Goal: Information Seeking & Learning: Find contact information

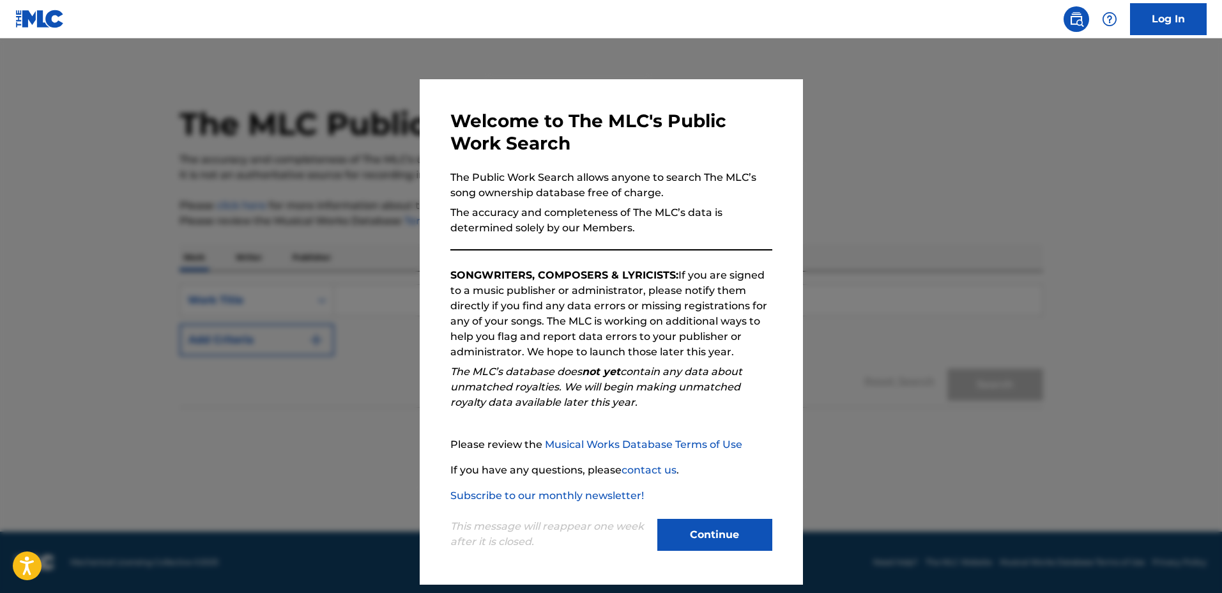
click at [860, 251] on div at bounding box center [611, 334] width 1222 height 593
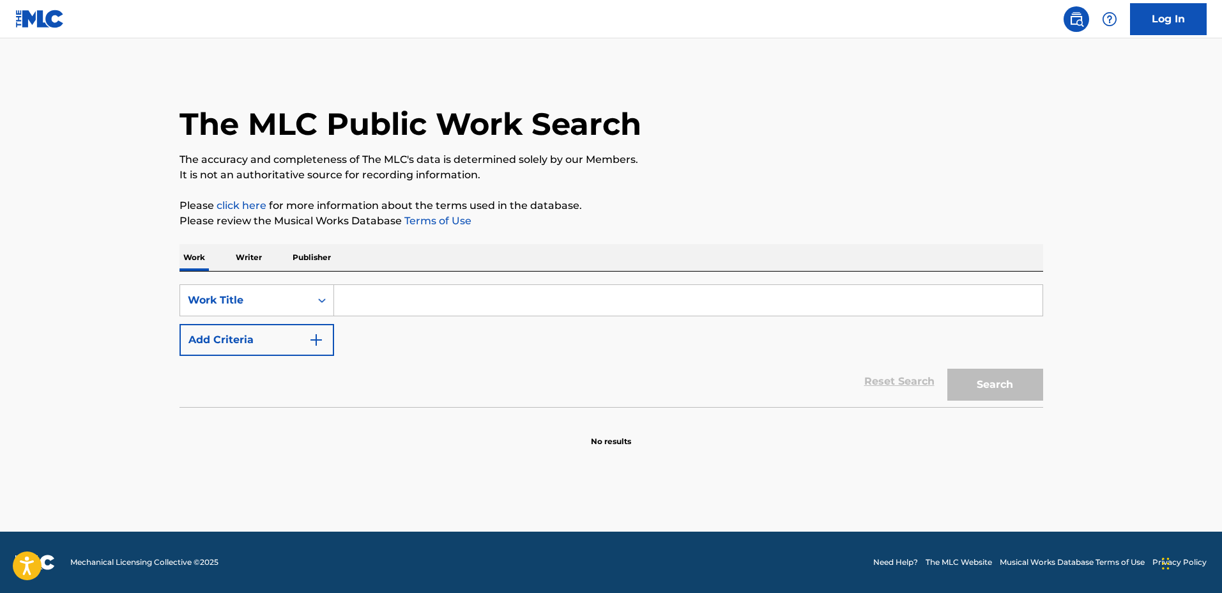
click at [872, 293] on input "Search Form" at bounding box center [688, 300] width 708 height 31
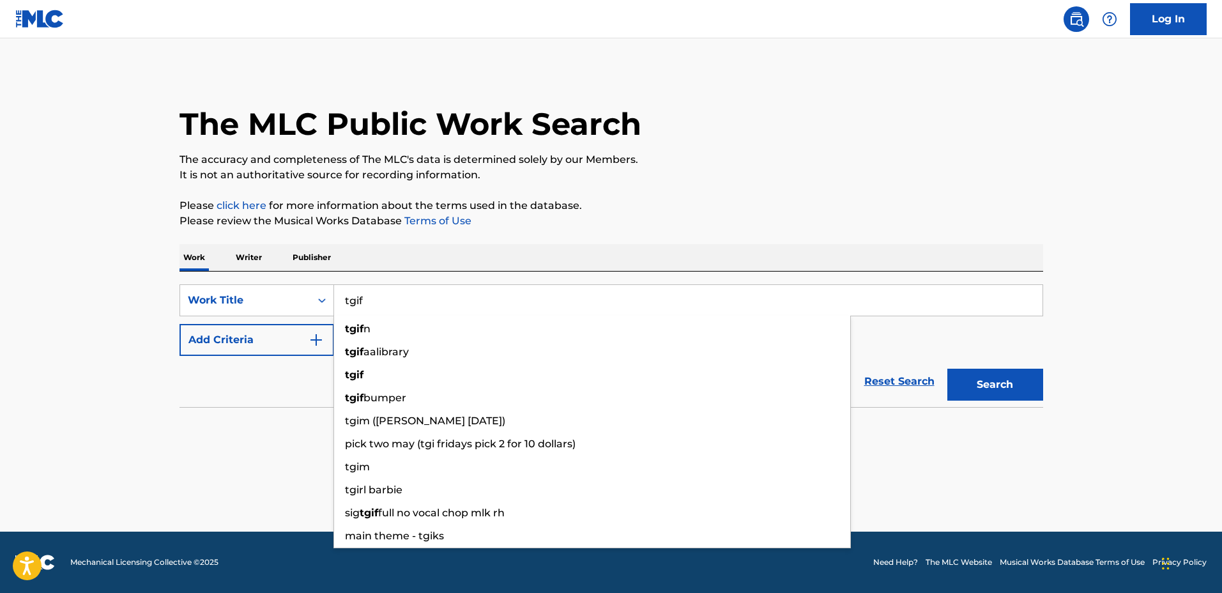
type input "tgif"
click at [947, 368] on button "Search" at bounding box center [995, 384] width 96 height 32
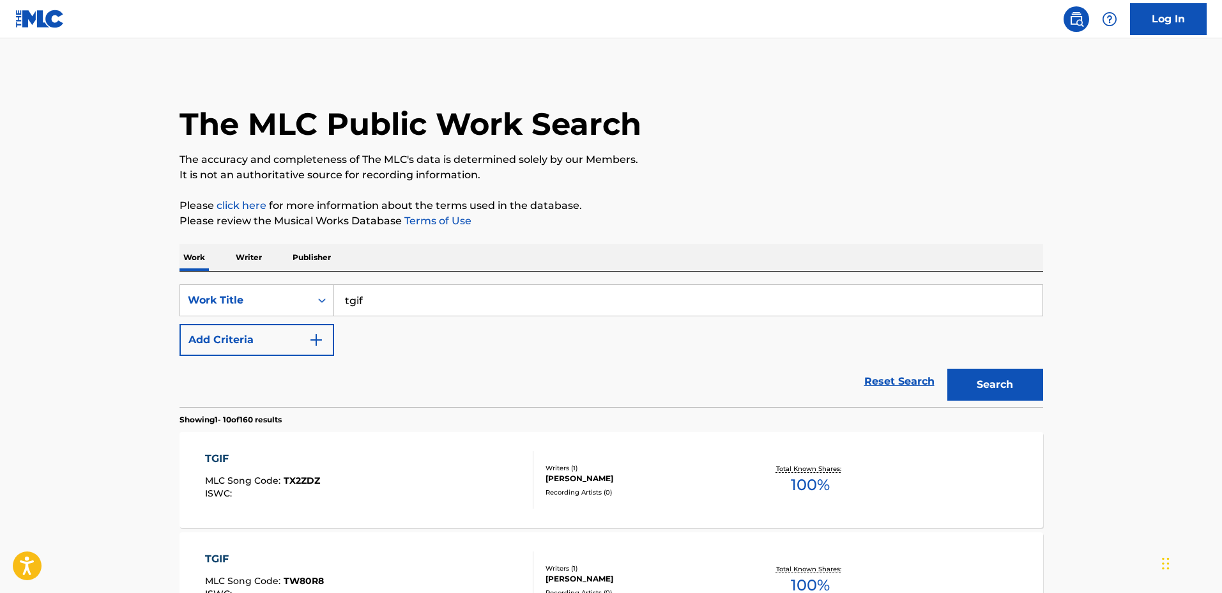
click at [321, 344] on img "Search Form" at bounding box center [315, 339] width 15 height 15
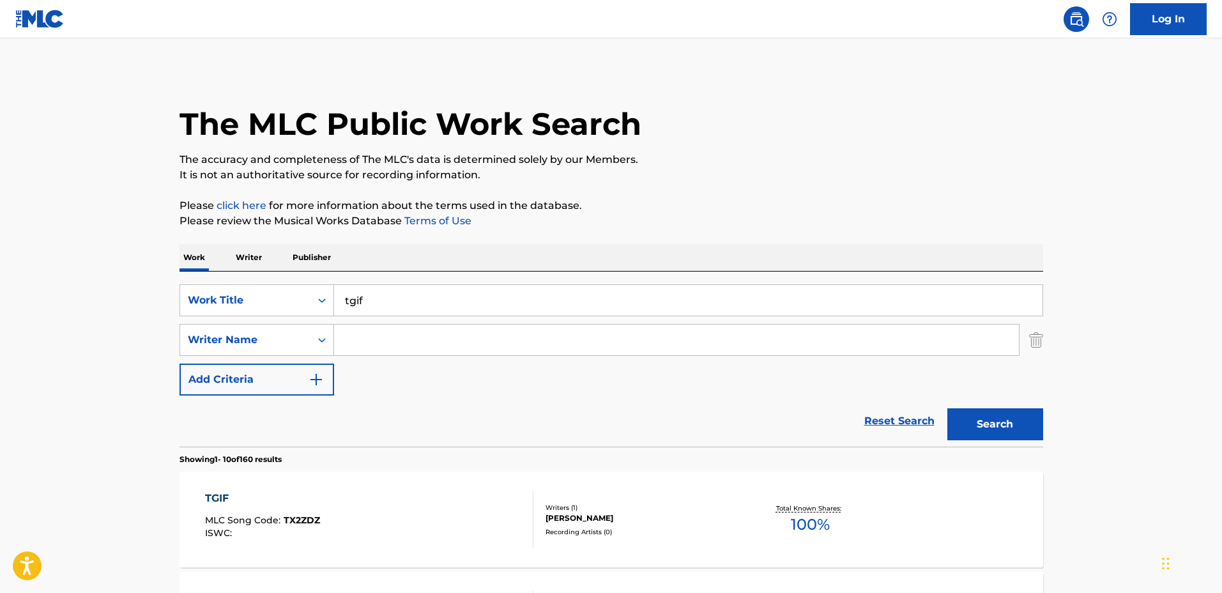
click at [497, 324] on div "Search Form" at bounding box center [676, 340] width 685 height 32
click at [500, 334] on input "Search Form" at bounding box center [676, 339] width 685 height 31
type input "dillon brophy"
click at [947, 408] on button "Search" at bounding box center [995, 424] width 96 height 32
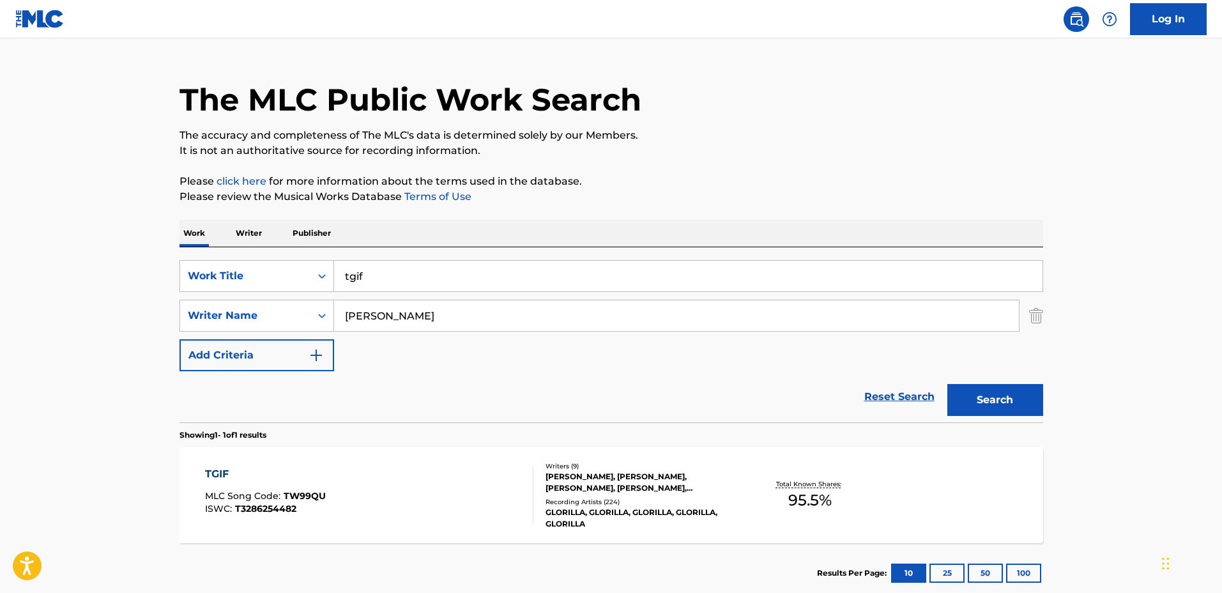
scroll to position [80, 0]
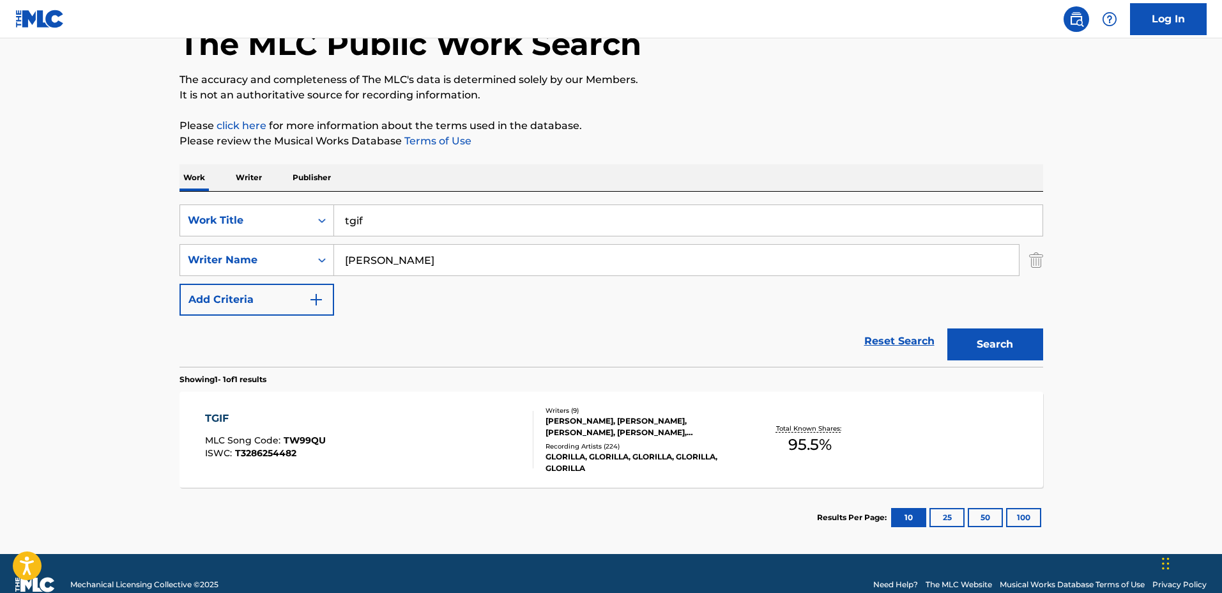
click at [752, 395] on div "TGIF MLC Song Code : TW99QU ISWC : T3286254482 Writers ( 9 ) JORGE MIGUEL TAVER…" at bounding box center [610, 439] width 863 height 96
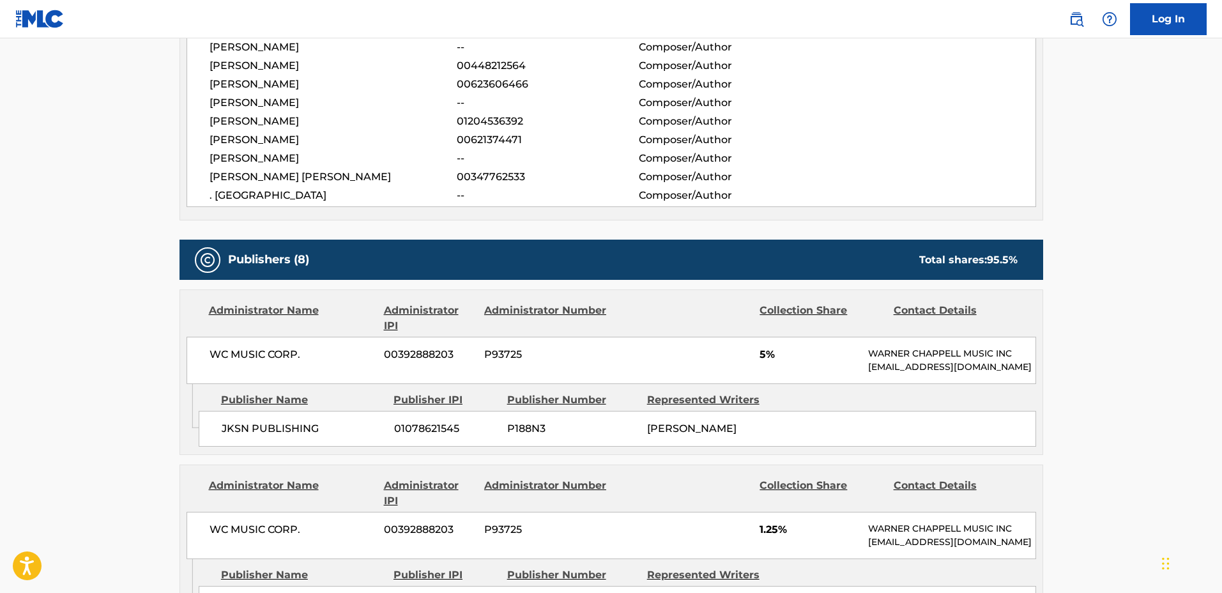
scroll to position [479, 0]
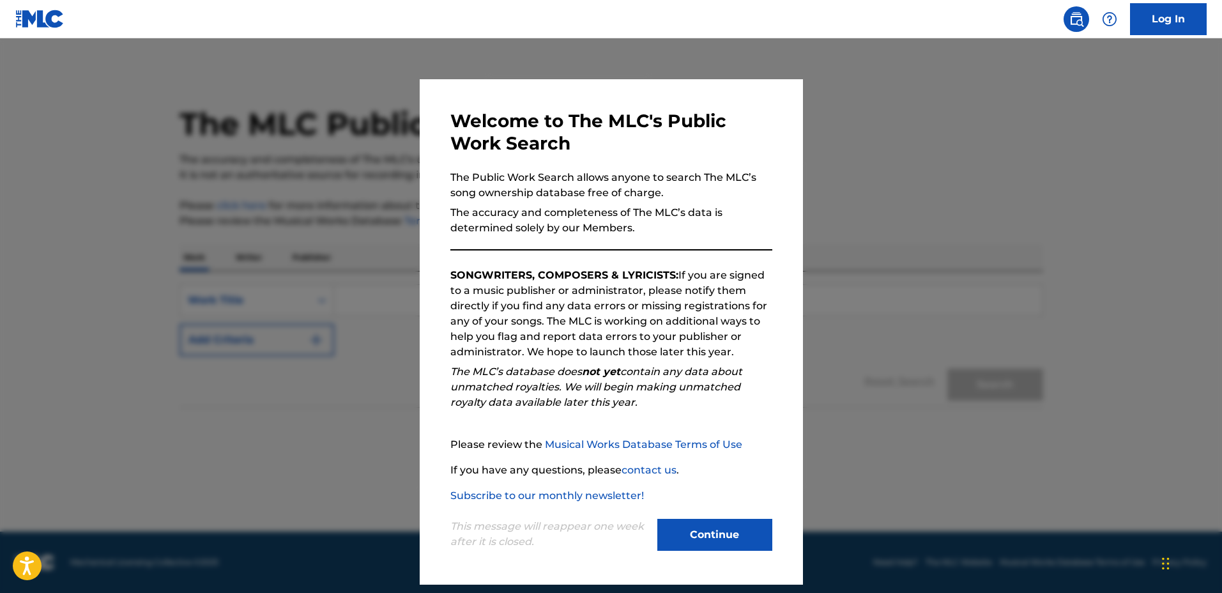
click at [870, 279] on div at bounding box center [611, 334] width 1222 height 593
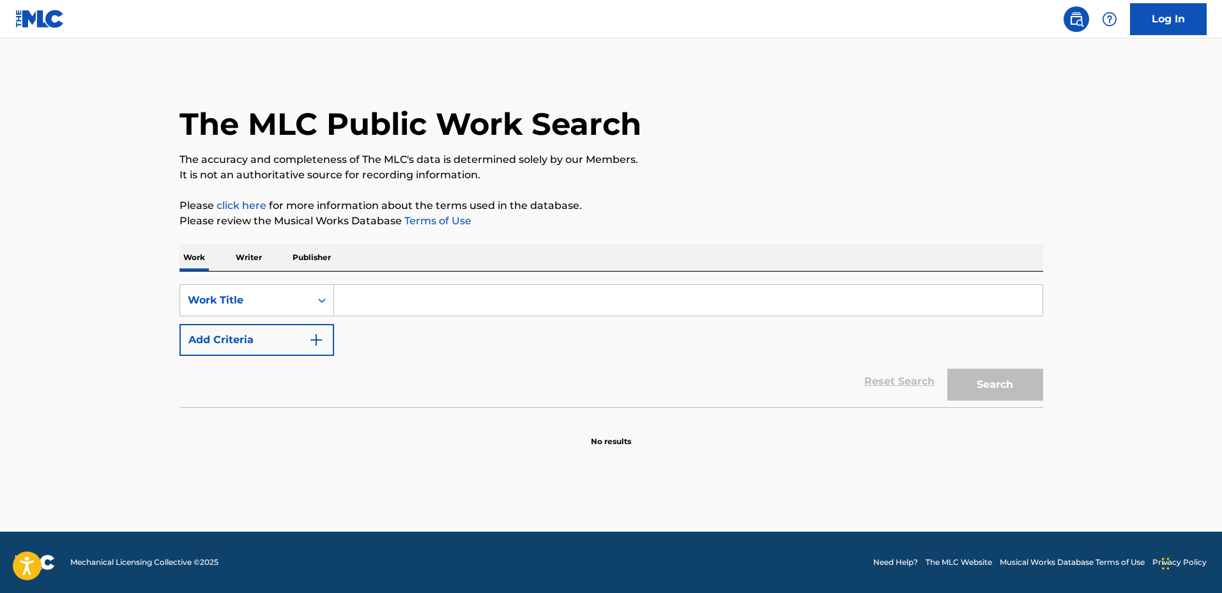
drag, startPoint x: 870, startPoint y: 283, endPoint x: 803, endPoint y: 299, distance: 68.9
click at [870, 284] on div "SearchWithCriteria584242a3-b436-4f70-b308-436c51723605 Work Title Add Criteria …" at bounding box center [610, 338] width 863 height 135
click at [803, 299] on input "Search Form" at bounding box center [688, 300] width 708 height 31
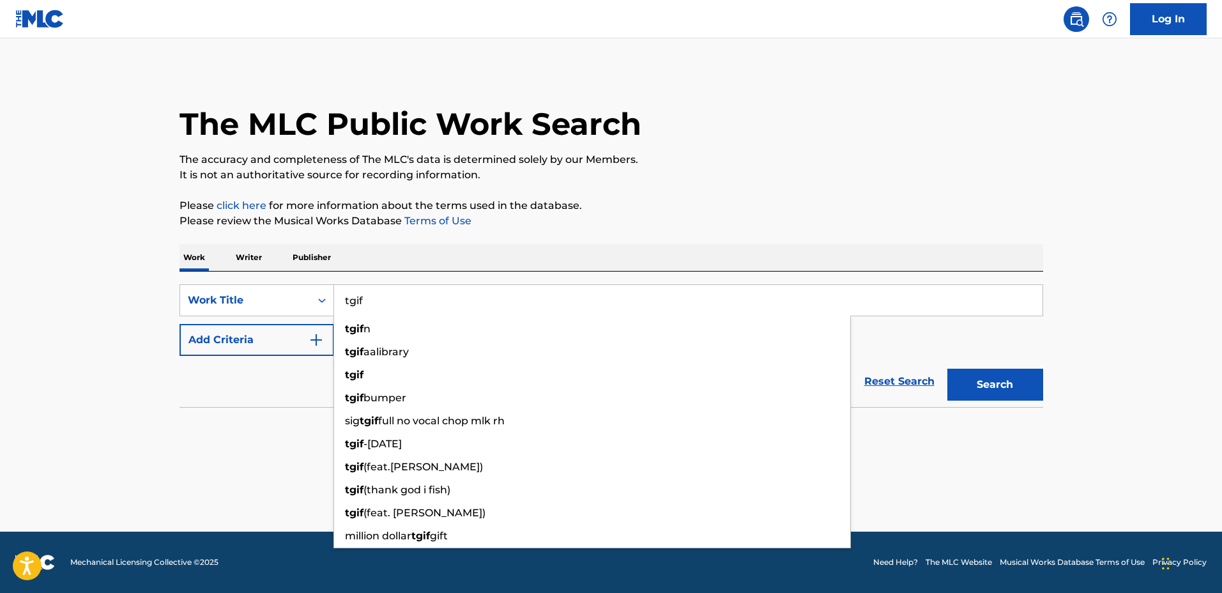
type input "tgif"
click at [233, 346] on button "Add Criteria" at bounding box center [256, 340] width 155 height 32
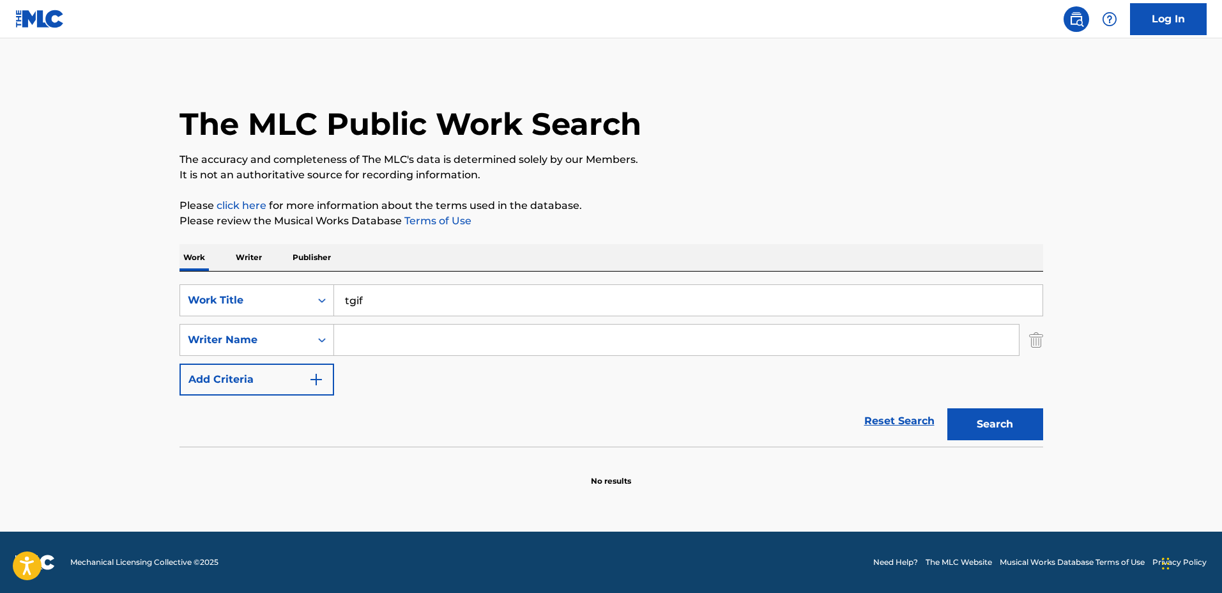
click at [404, 352] on input "Search Form" at bounding box center [676, 339] width 685 height 31
type input "dillon brophy"
click at [947, 408] on button "Search" at bounding box center [995, 424] width 96 height 32
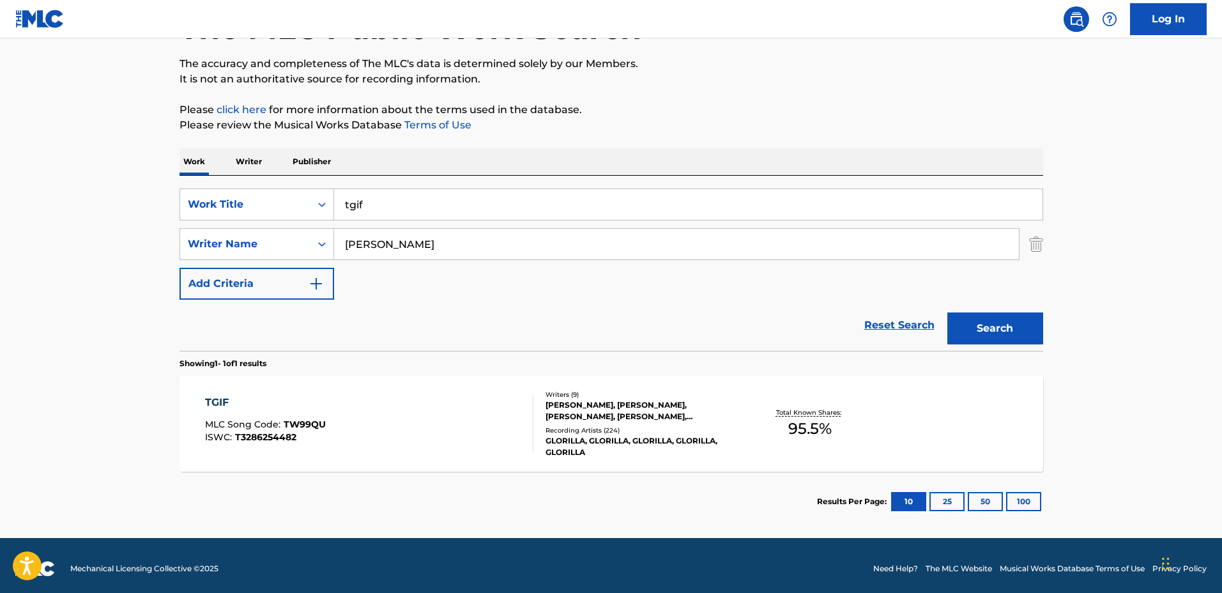
scroll to position [102, 0]
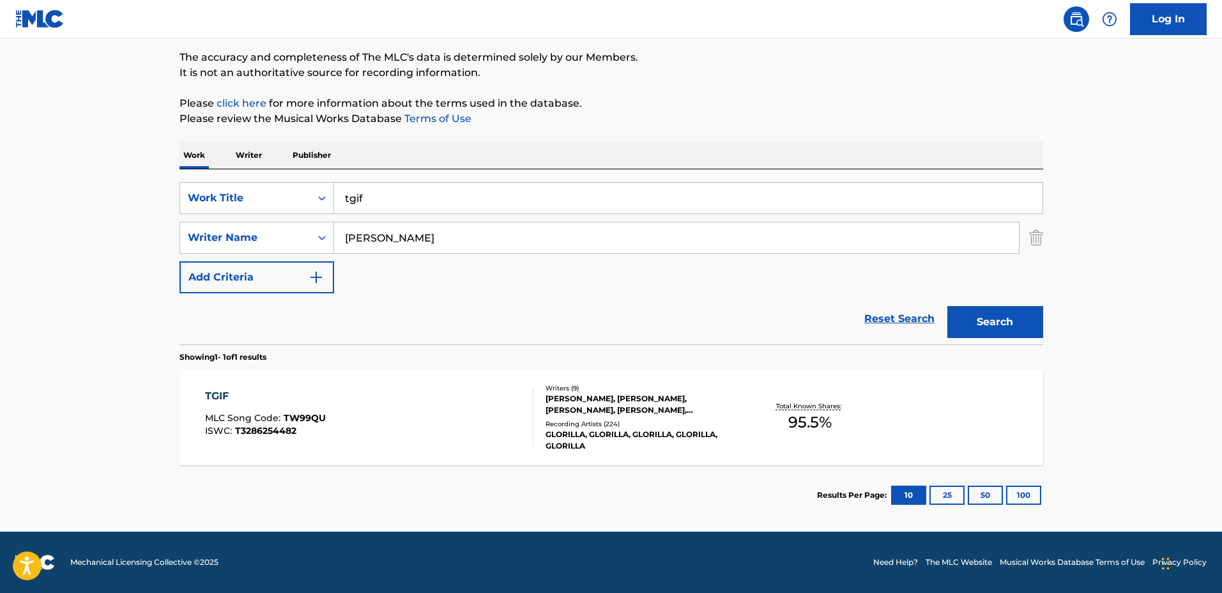
click at [480, 395] on div "TGIF MLC Song Code : TW99QU ISWC : T3286254482" at bounding box center [369, 416] width 328 height 57
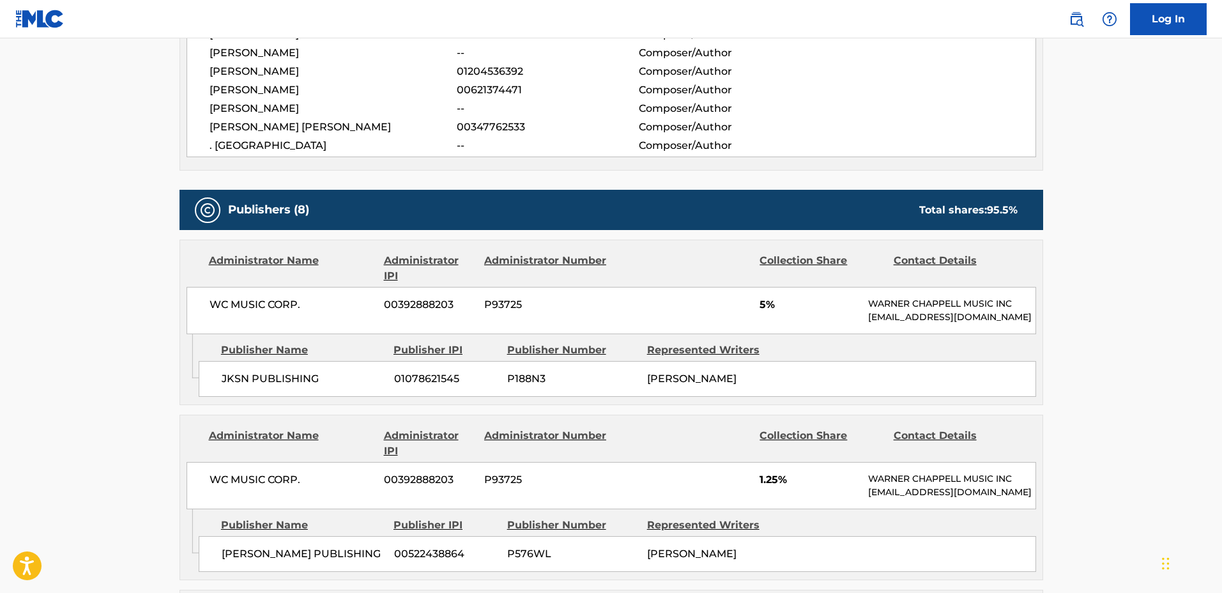
scroll to position [559, 0]
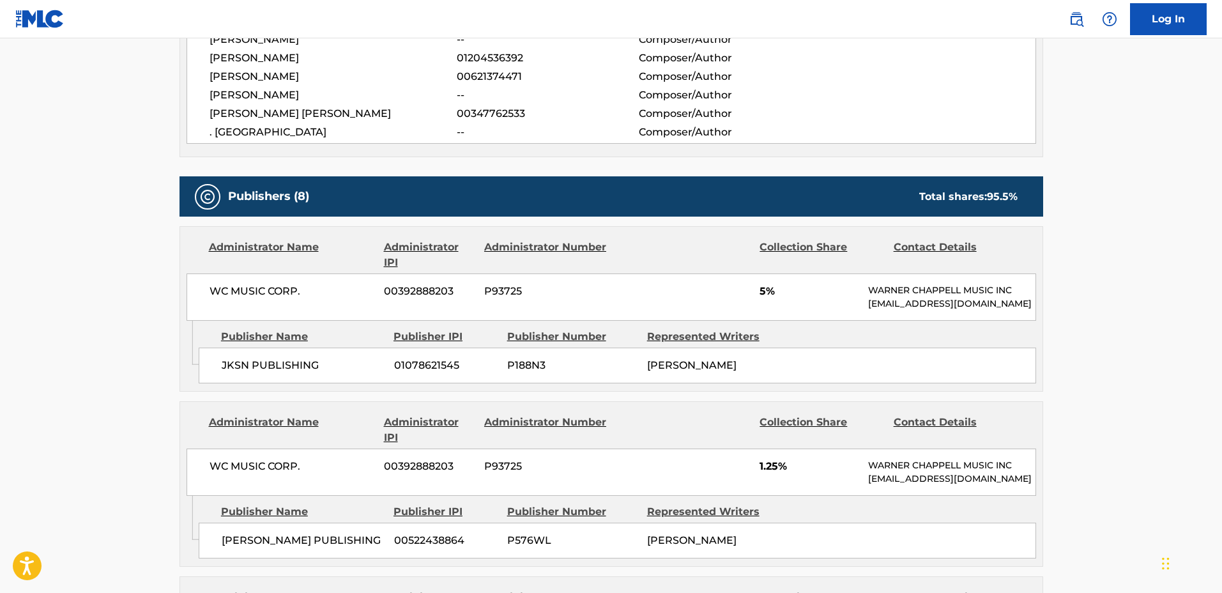
drag, startPoint x: 895, startPoint y: 314, endPoint x: 863, endPoint y: 303, distance: 34.3
click at [863, 303] on div "WC MUSIC CORP. 00392888203 P93725 5% WARNER CHAPPELL MUSIC INC MLC_Inquiries@wa…" at bounding box center [610, 296] width 849 height 47
copy p "MLC_Inquiries@warnerchappell.com"
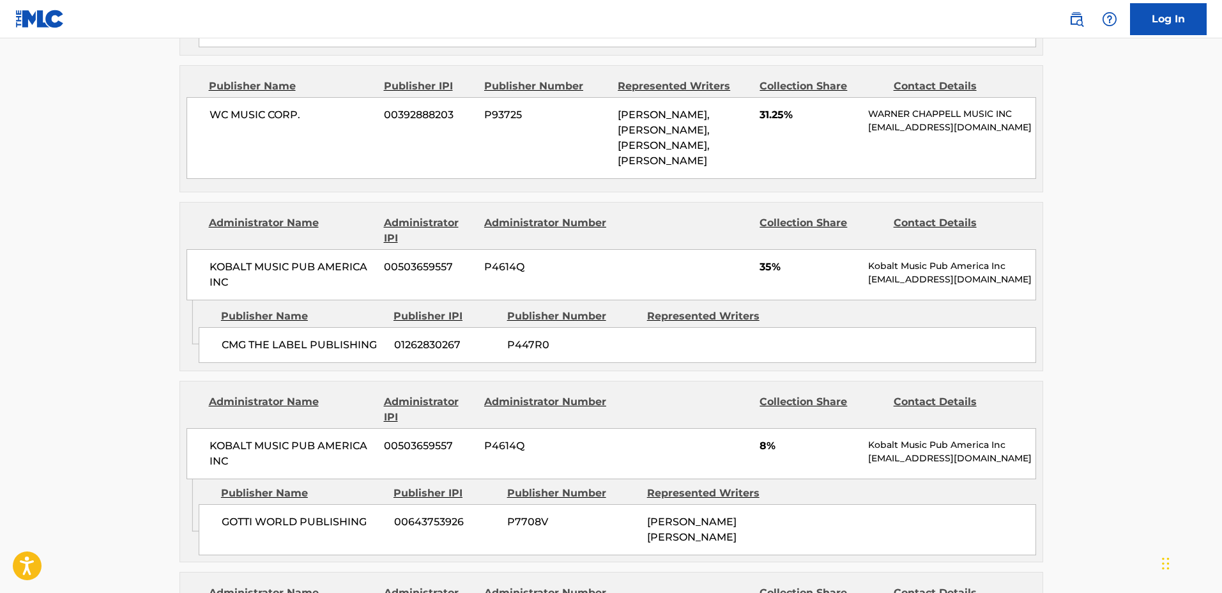
scroll to position [1277, 0]
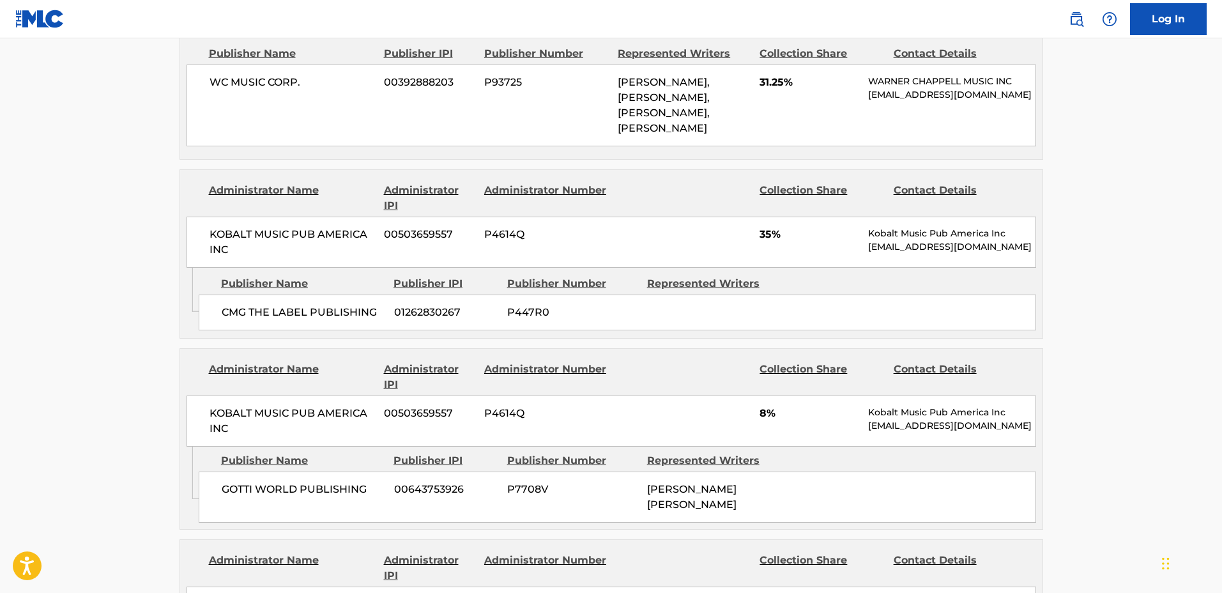
drag, startPoint x: 870, startPoint y: 272, endPoint x: 1032, endPoint y: 266, distance: 161.7
click at [1043, 268] on div "< Back to public search results Copy work link TGIF Work Detail Member Work Ide…" at bounding box center [611, 104] width 894 height 2623
copy p "pub.registrations@kobaltmusic.com"
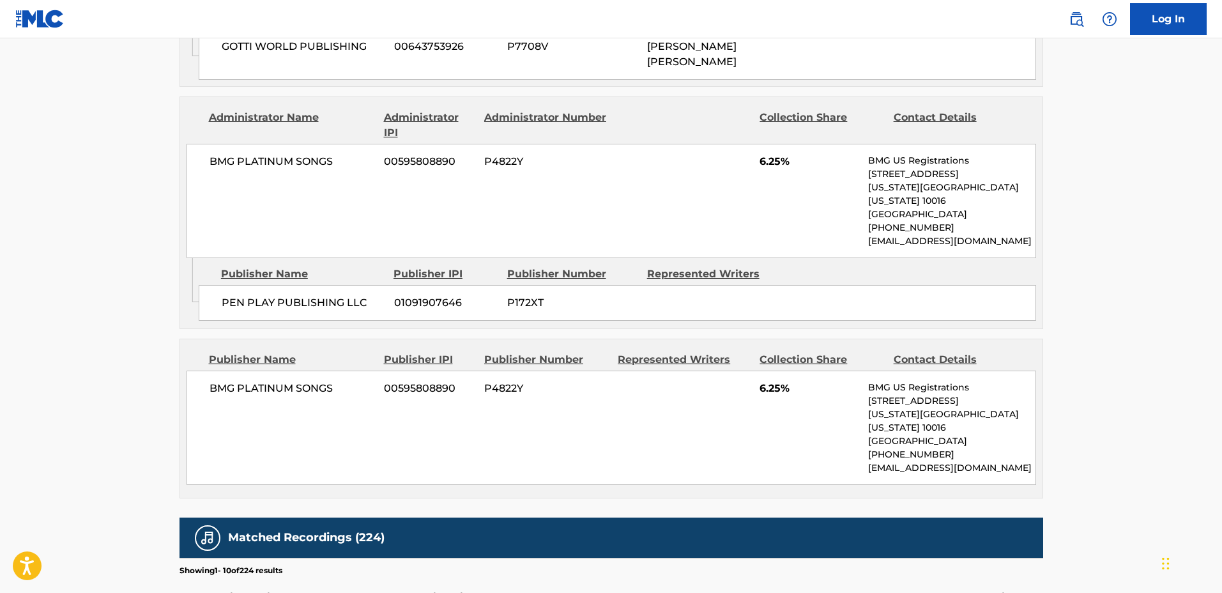
scroll to position [1756, 0]
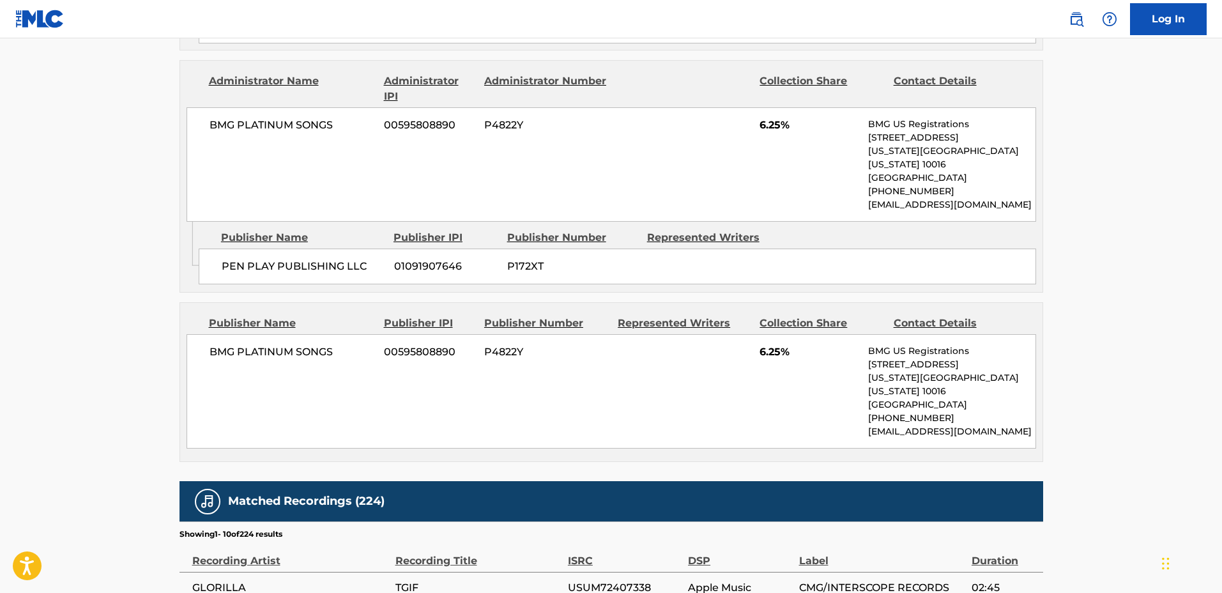
click at [917, 245] on div "Publisher Name Publisher IPI Publisher Number Represented Writers PEN PLAY PUBL…" at bounding box center [621, 254] width 844 height 64
drag, startPoint x: 862, startPoint y: 207, endPoint x: 995, endPoint y: 209, distance: 132.8
click at [995, 209] on div "BMG PLATINUM SONGS 00595808890 P4822Y 6.25% BMG US Registrations 1 Park Ave, Ne…" at bounding box center [610, 164] width 849 height 114
copy p "usregistrations@bmg.com"
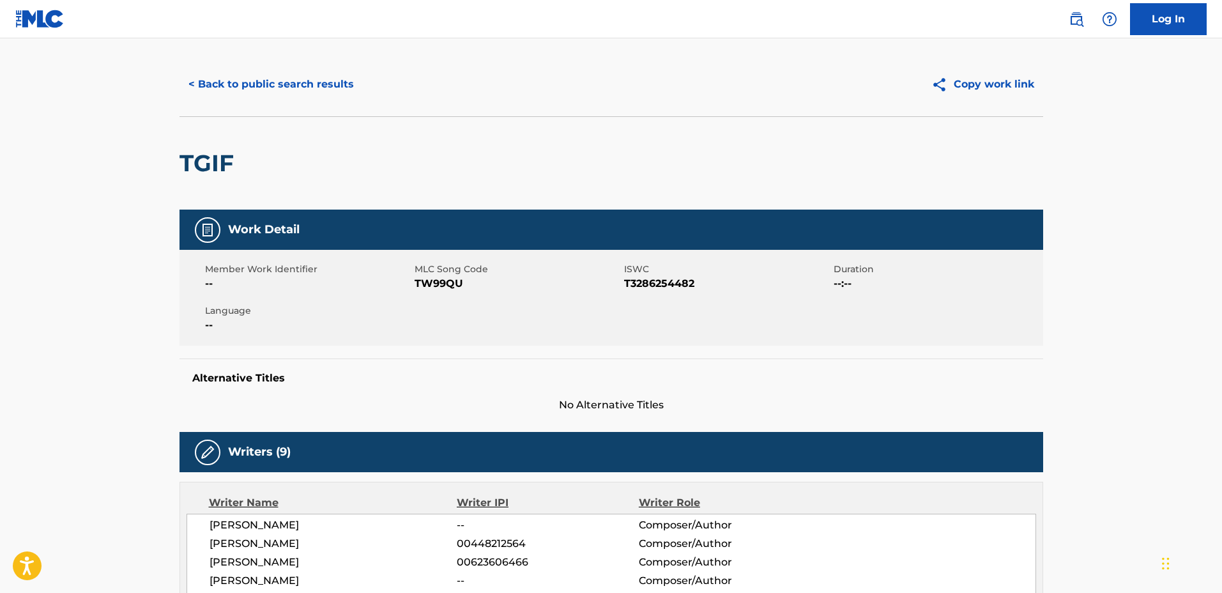
scroll to position [0, 0]
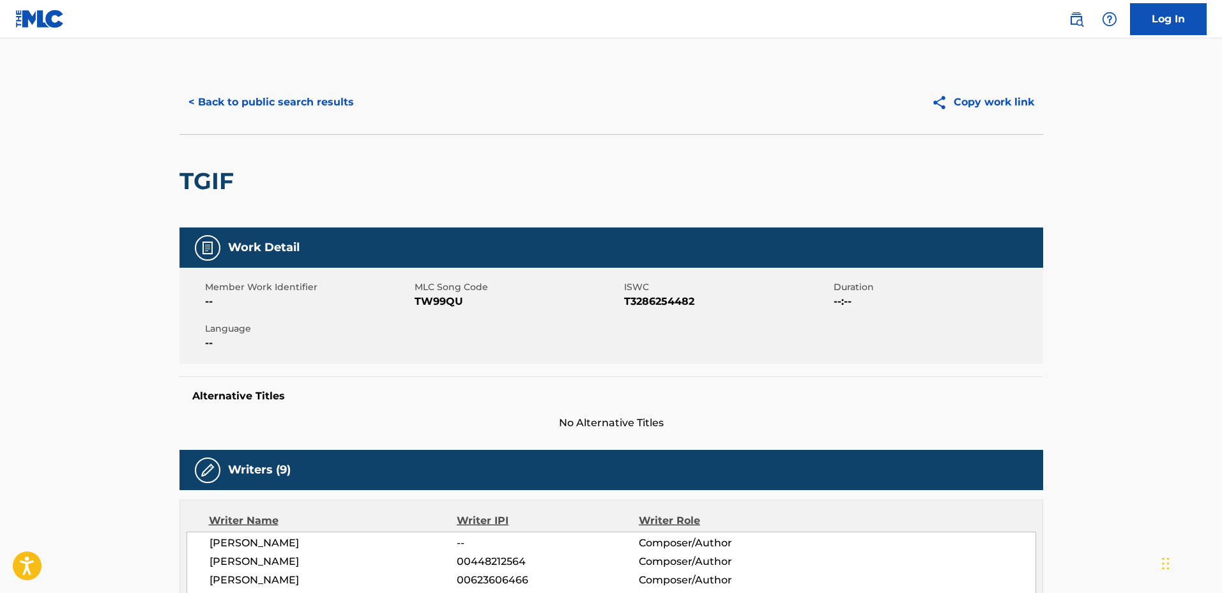
click at [307, 107] on button "< Back to public search results" at bounding box center [270, 102] width 183 height 32
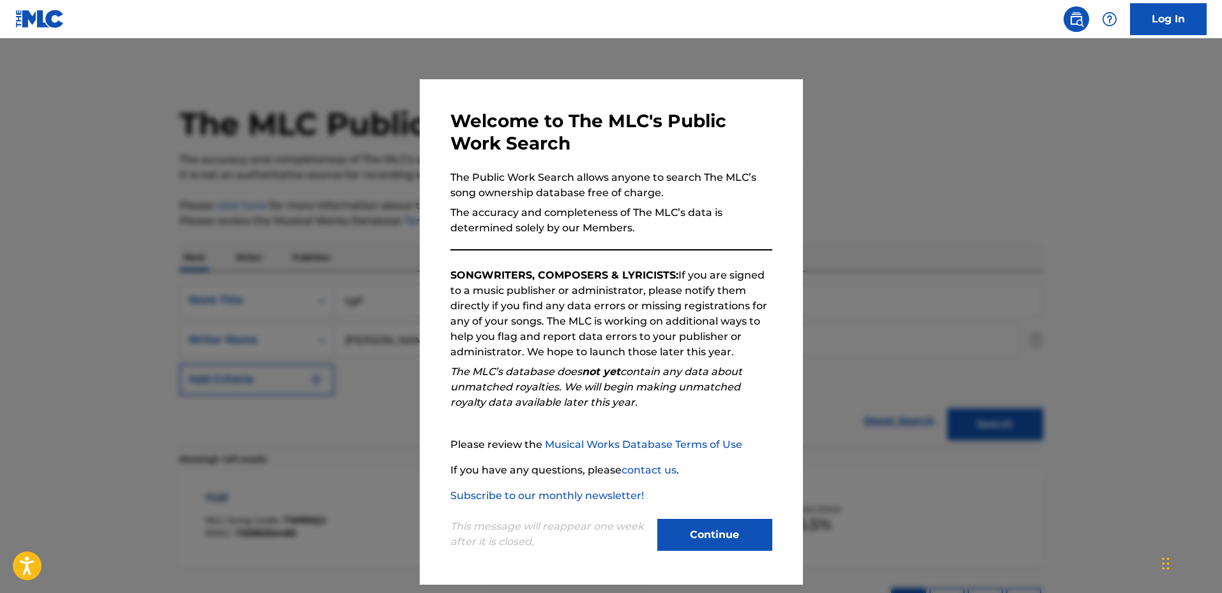
scroll to position [29, 0]
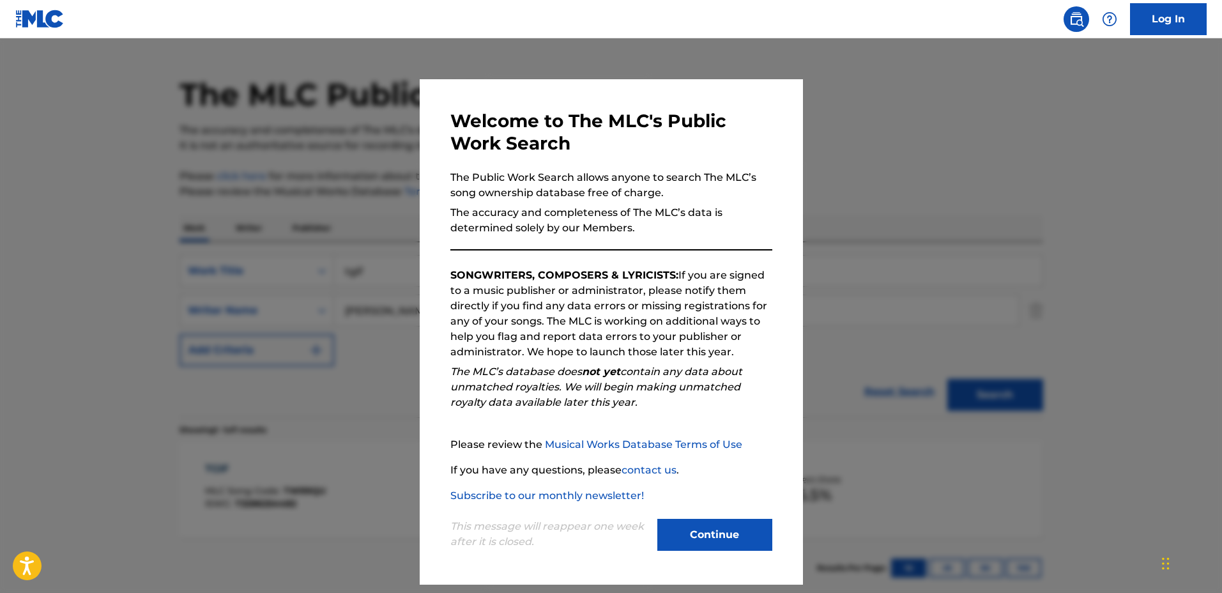
drag, startPoint x: 904, startPoint y: 215, endPoint x: 799, endPoint y: 221, distance: 105.6
click at [904, 215] on div at bounding box center [611, 334] width 1222 height 593
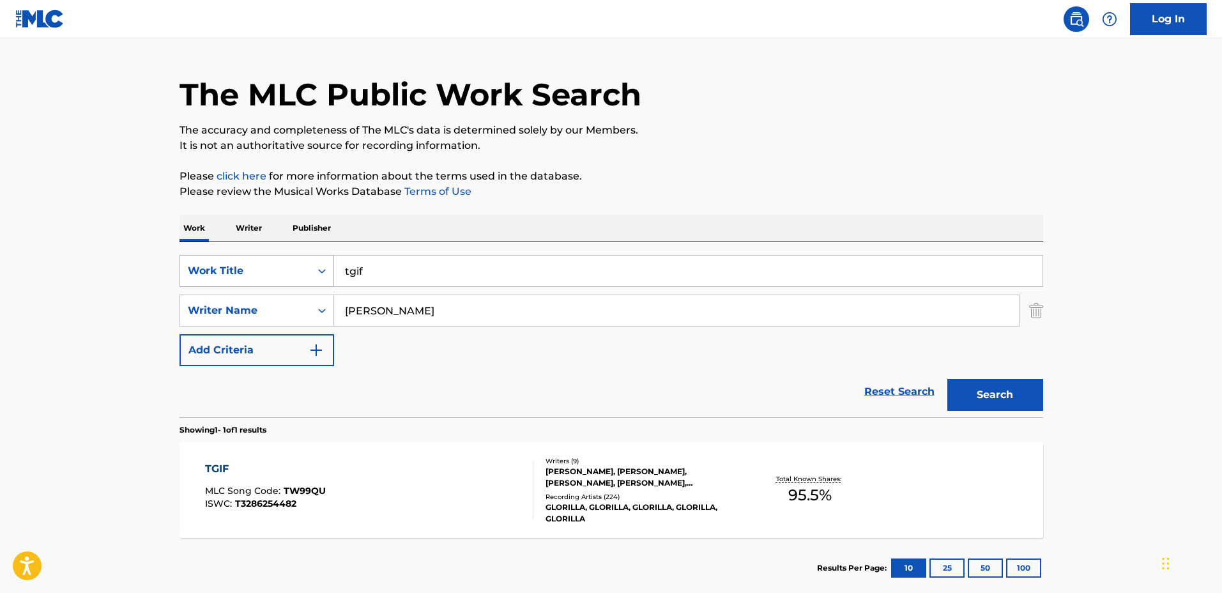
drag, startPoint x: 384, startPoint y: 262, endPoint x: 276, endPoint y: 257, distance: 108.7
click at [278, 257] on div "SearchWithCriteria584242a3-b436-4f70-b308-436c51723605 Work Title tgif" at bounding box center [610, 271] width 863 height 32
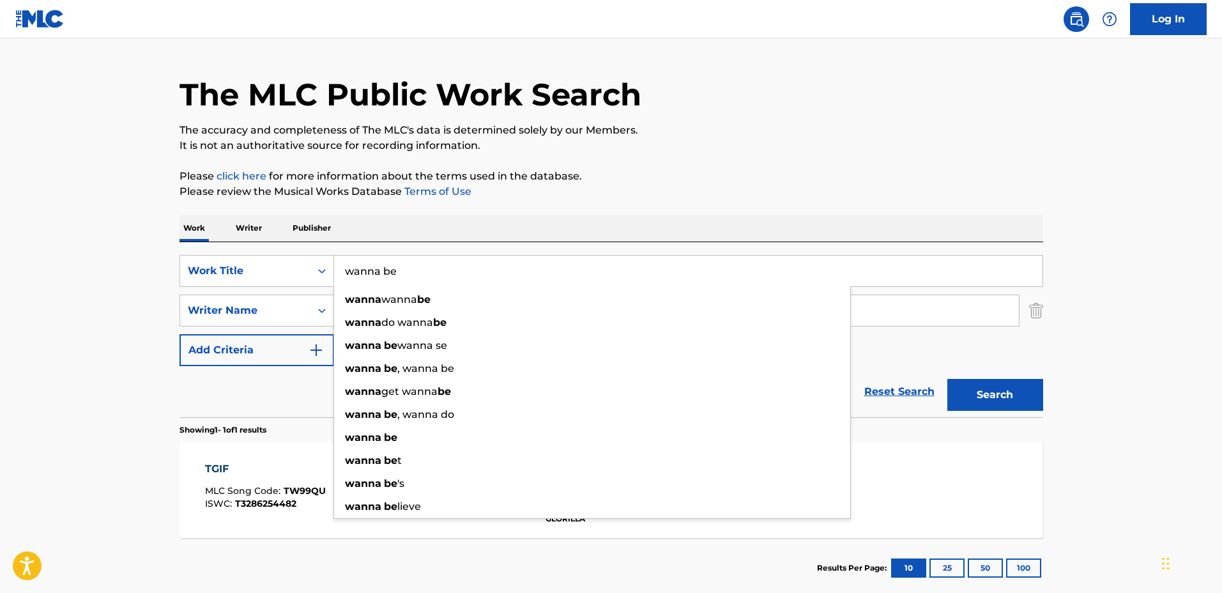
type input "wanna be"
click at [20, 267] on main "The MLC Public Work Search The accuracy and completeness of The MLC's data is d…" at bounding box center [611, 306] width 1222 height 595
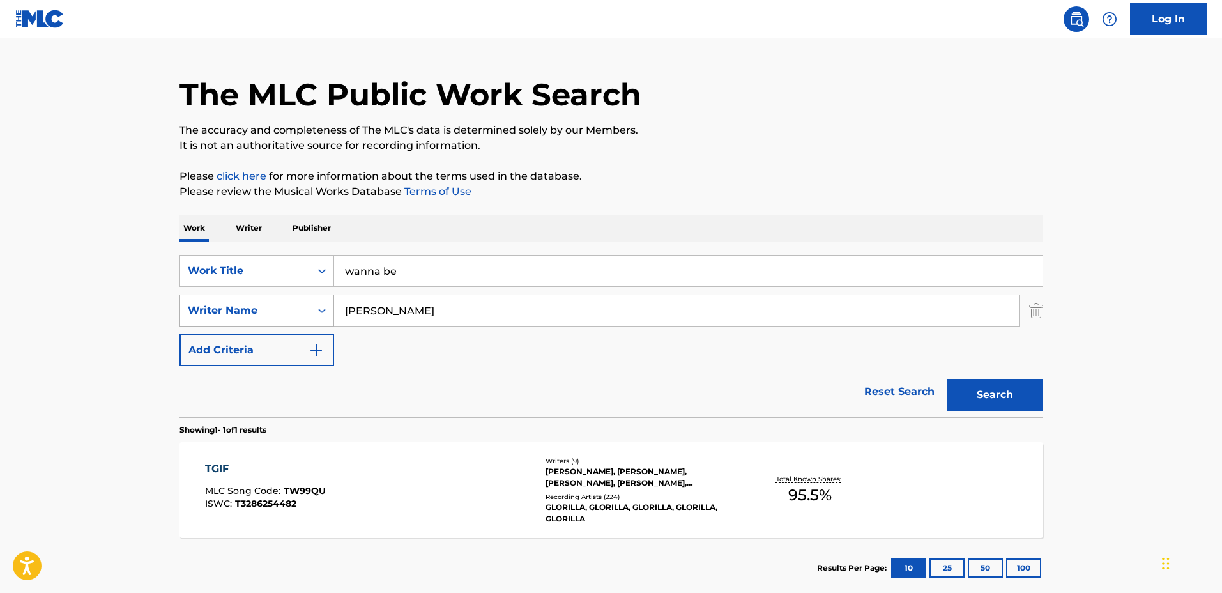
drag, startPoint x: 447, startPoint y: 318, endPoint x: 232, endPoint y: 304, distance: 215.0
click at [232, 304] on div "SearchWithCriteriaa7b18faa-db89-4c5c-8a7f-91f9602425b4 Writer Name dillon brophy" at bounding box center [610, 310] width 863 height 32
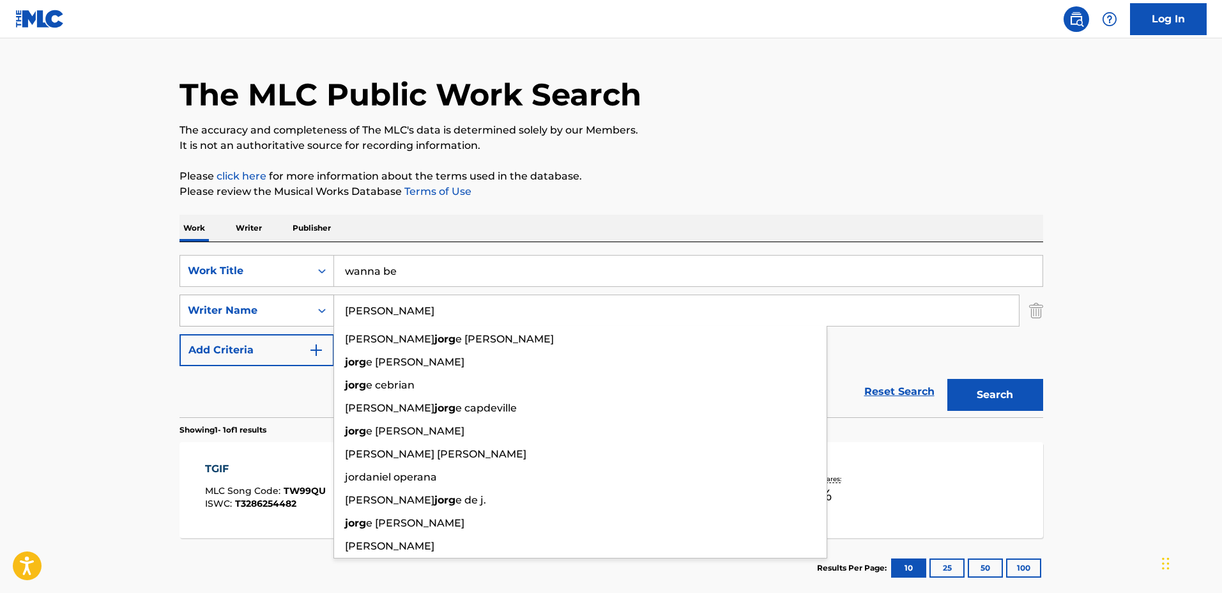
type input "jorge"
click at [947, 379] on button "Search" at bounding box center [995, 395] width 96 height 32
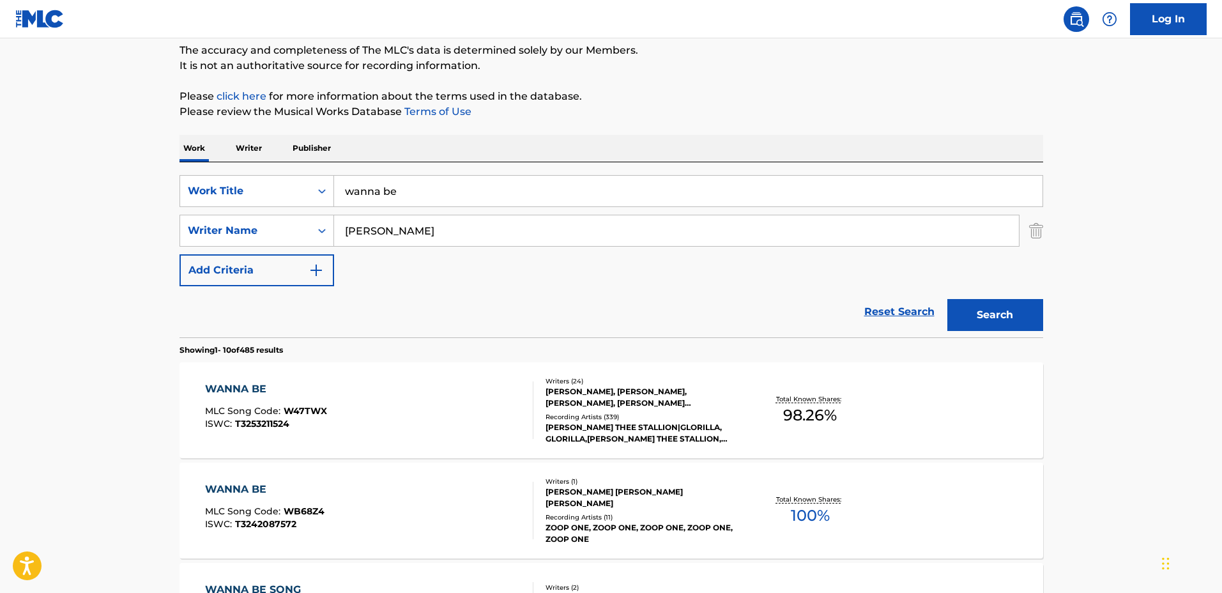
scroll to position [189, 0]
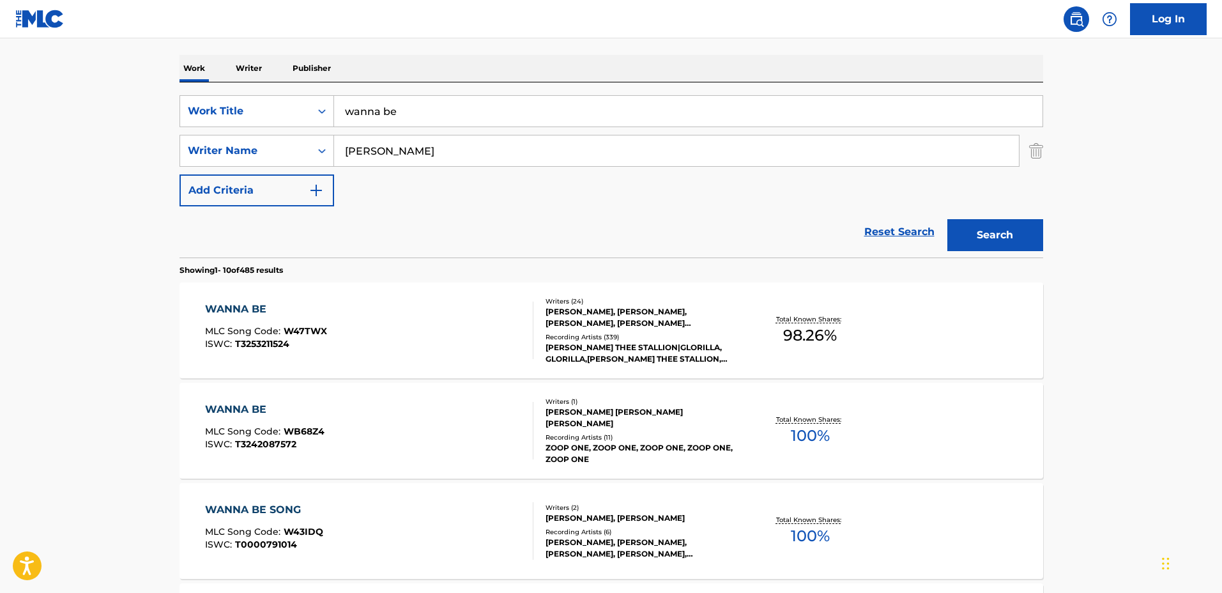
click at [752, 313] on div "Total Known Shares: 98.26 %" at bounding box center [810, 330] width 144 height 39
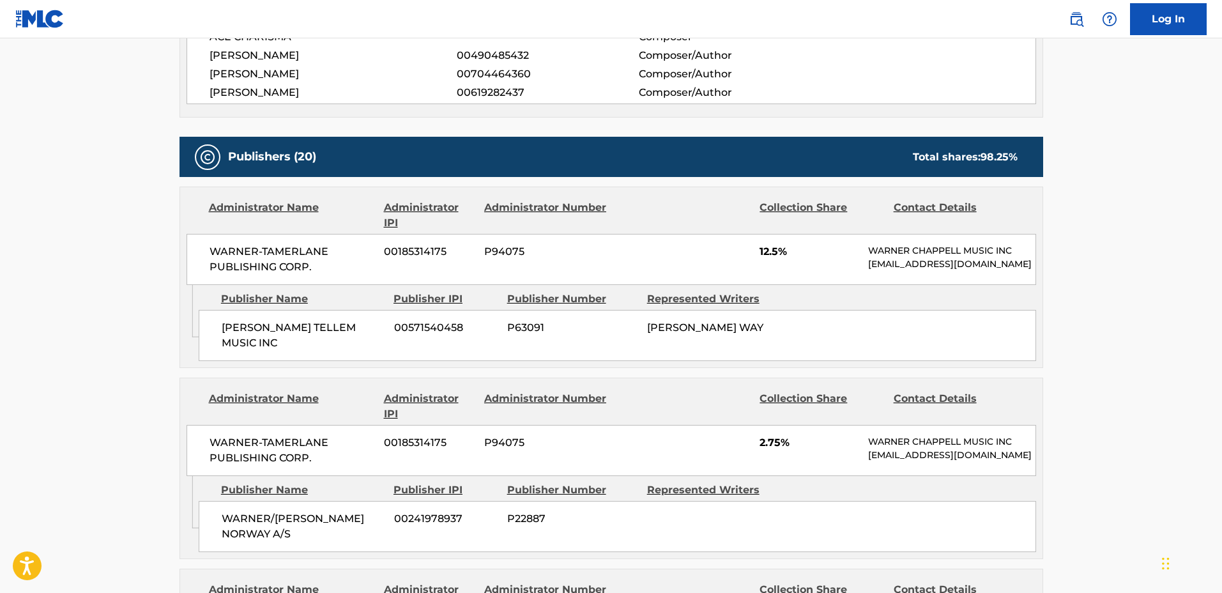
scroll to position [1197, 0]
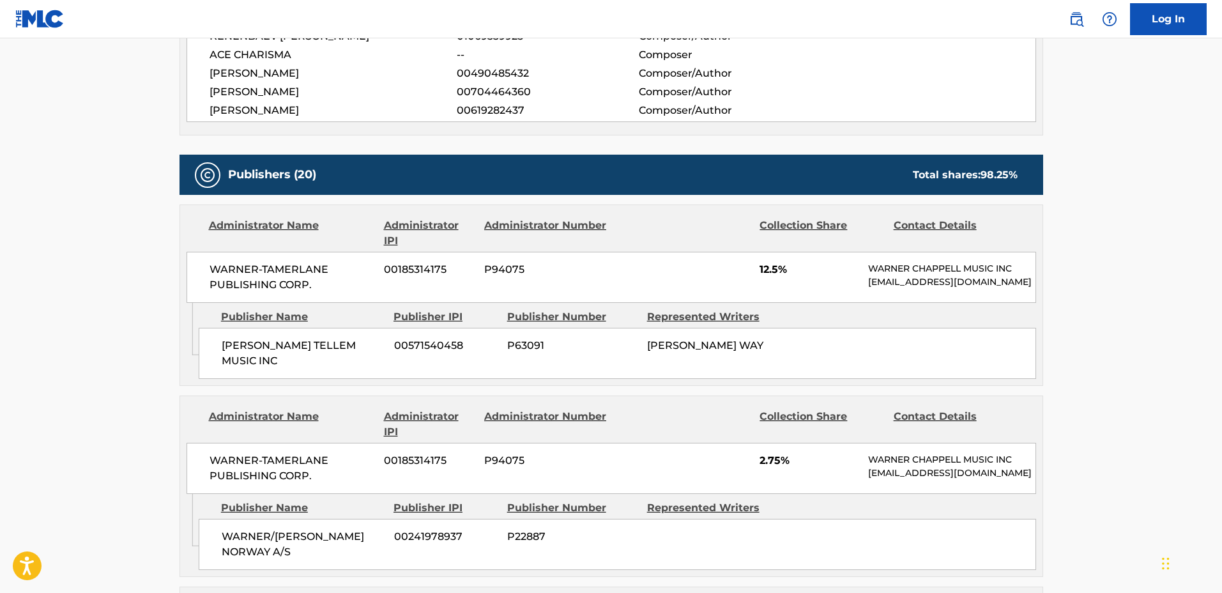
drag, startPoint x: 906, startPoint y: 234, endPoint x: 858, endPoint y: 219, distance: 49.5
click at [858, 252] on div "WARNER-TAMERLANE PUBLISHING CORP. 00185314175 P94075 12.5% WARNER CHAPPELL MUSI…" at bounding box center [610, 277] width 849 height 51
click at [896, 275] on p "MLC_Inquiries@warnerchappell.com" at bounding box center [951, 281] width 167 height 13
click at [870, 275] on p "MLC_Inquiries@warnerchappell.com" at bounding box center [951, 281] width 167 height 13
copy p "MLC_Inquiries@warnerchappell.com"
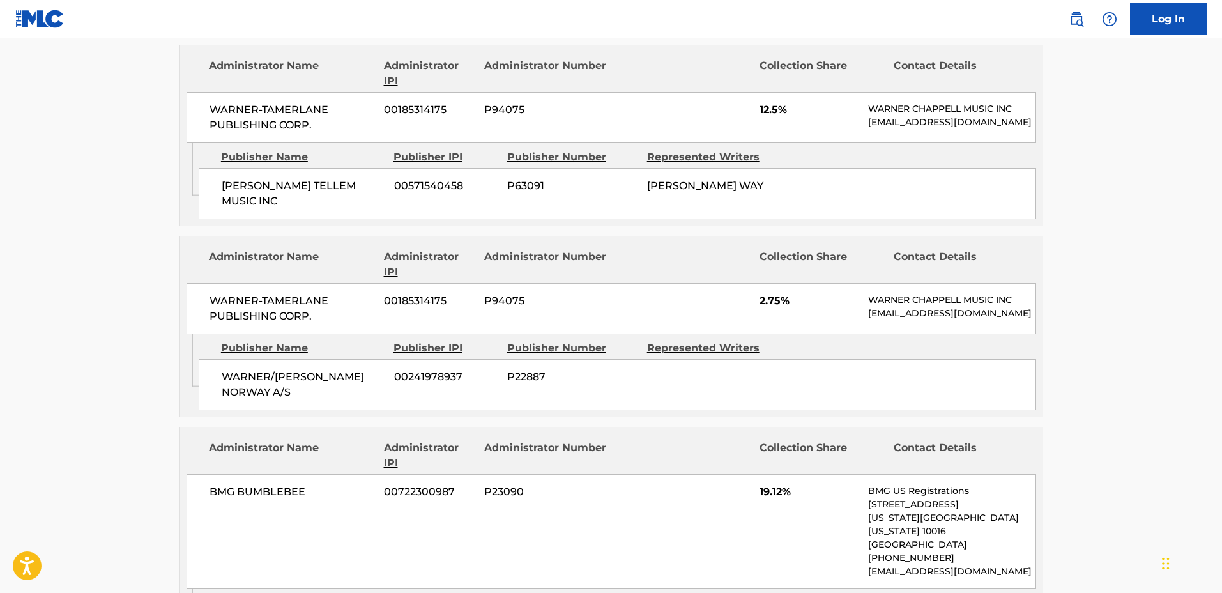
scroll to position [1517, 0]
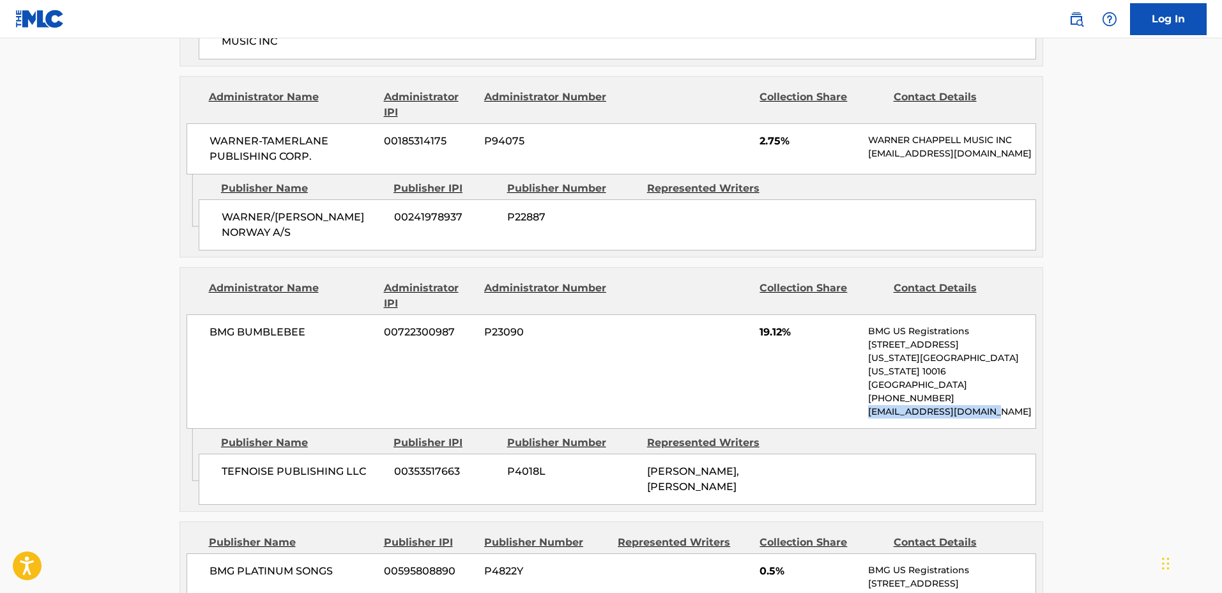
drag, startPoint x: 918, startPoint y: 359, endPoint x: 867, endPoint y: 358, distance: 51.1
click at [867, 358] on div "BMG BUMBLEBEE 00722300987 P23090 19.12% BMG US Registrations 1 Park Ave, New Yo…" at bounding box center [610, 371] width 849 height 114
copy p "usregistrations@bmg.com"
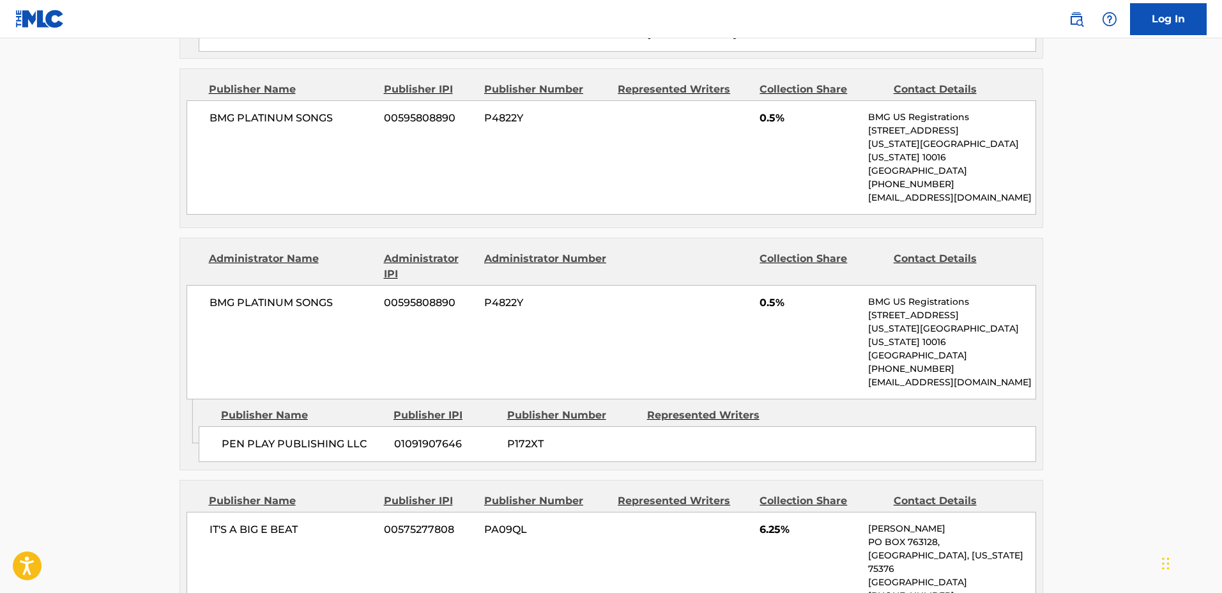
scroll to position [2235, 0]
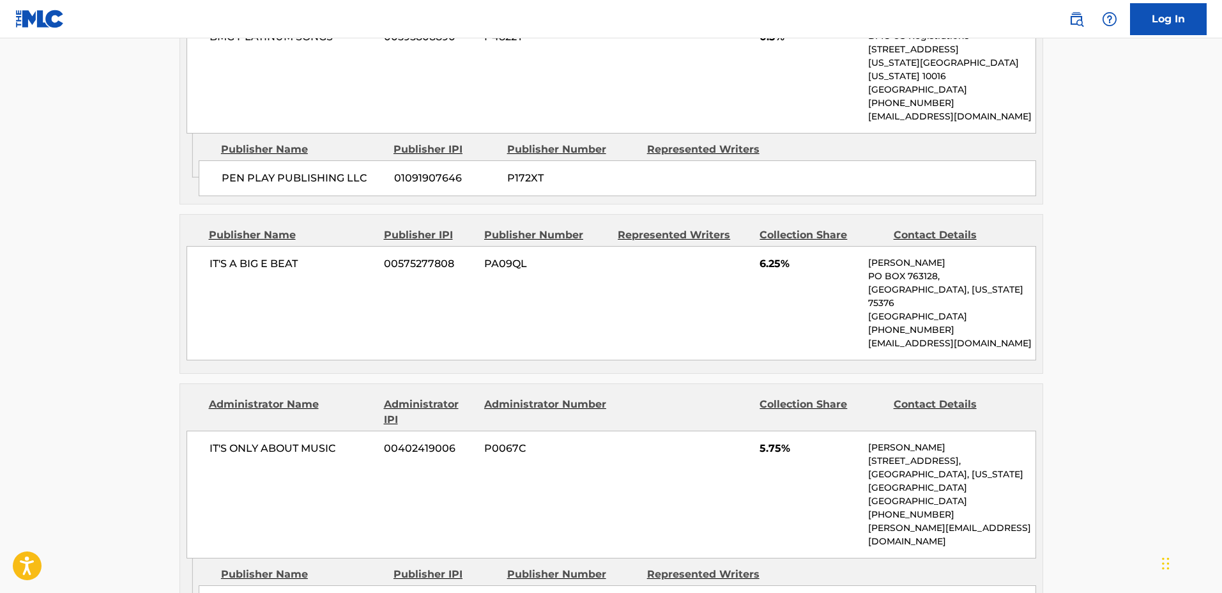
click at [982, 337] on p "bigebeats@gmail.com" at bounding box center [951, 343] width 167 height 13
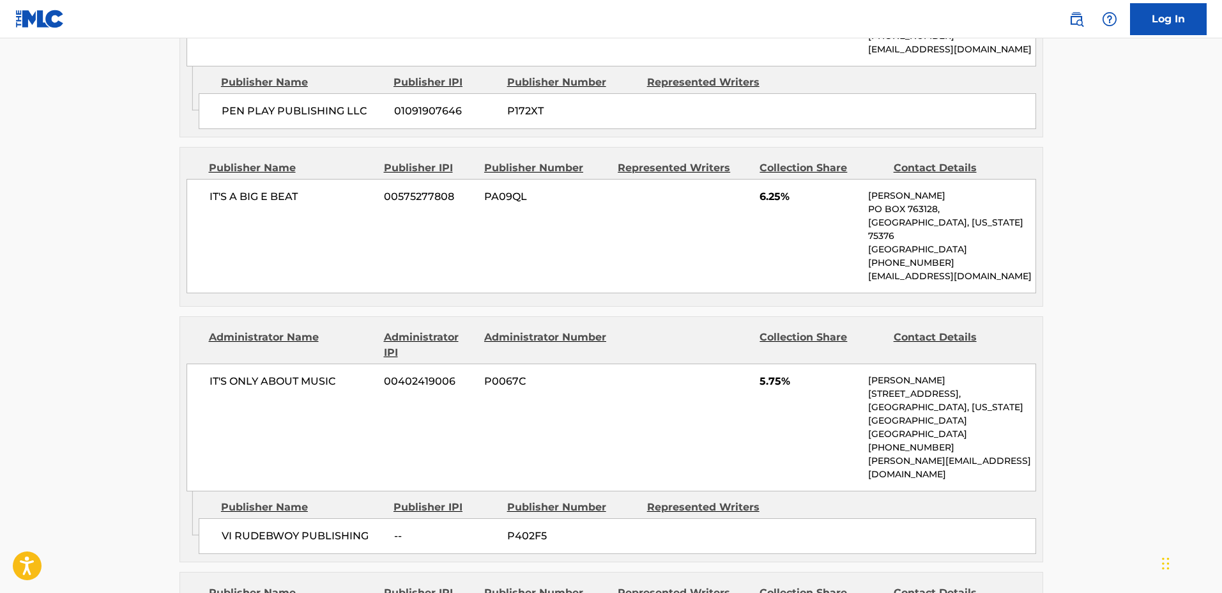
scroll to position [2315, 0]
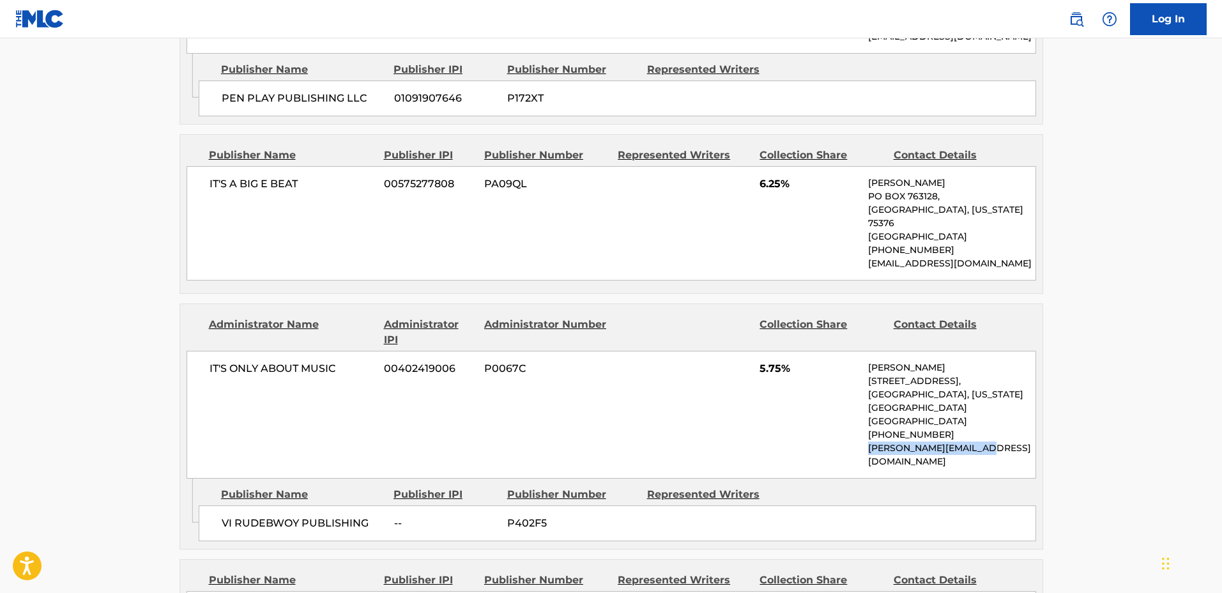
drag, startPoint x: 965, startPoint y: 338, endPoint x: 867, endPoint y: 344, distance: 97.8
click at [867, 351] on div "IT'S ONLY ABOUT MUSIC 00402419006 P0067C 5.75% Michelle Bayer 423 Mountainview …" at bounding box center [610, 415] width 849 height 128
copy p "michelle@shellybay.com"
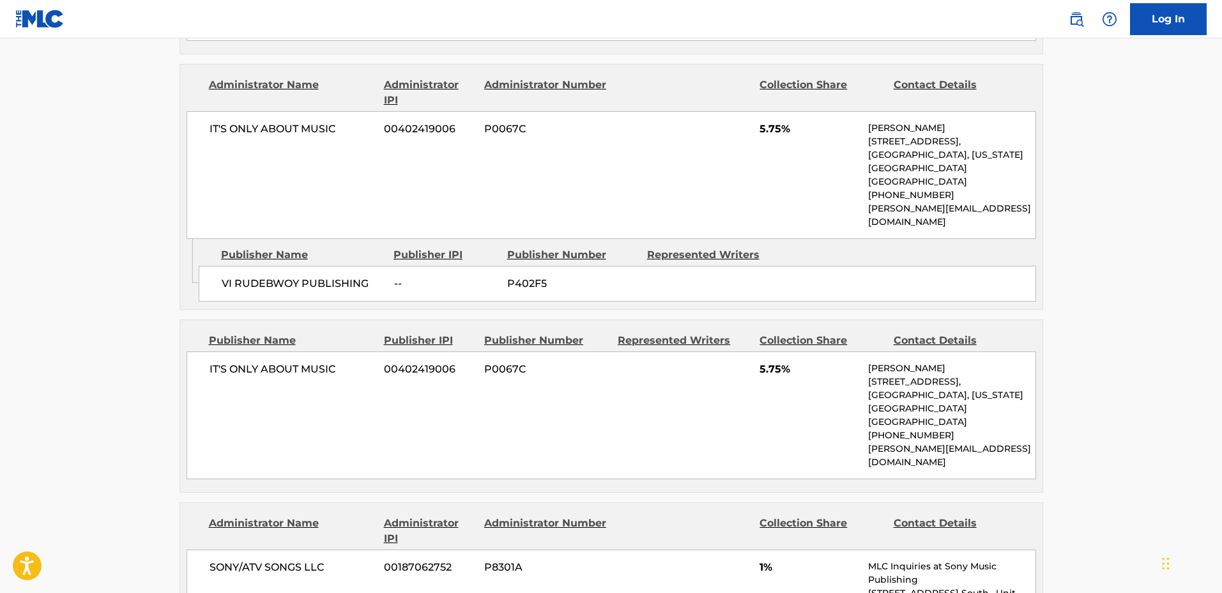
click at [988, 330] on div "Publisher Name Publisher IPI Publisher Number Represented Writers Collection Sh…" at bounding box center [611, 406] width 862 height 172
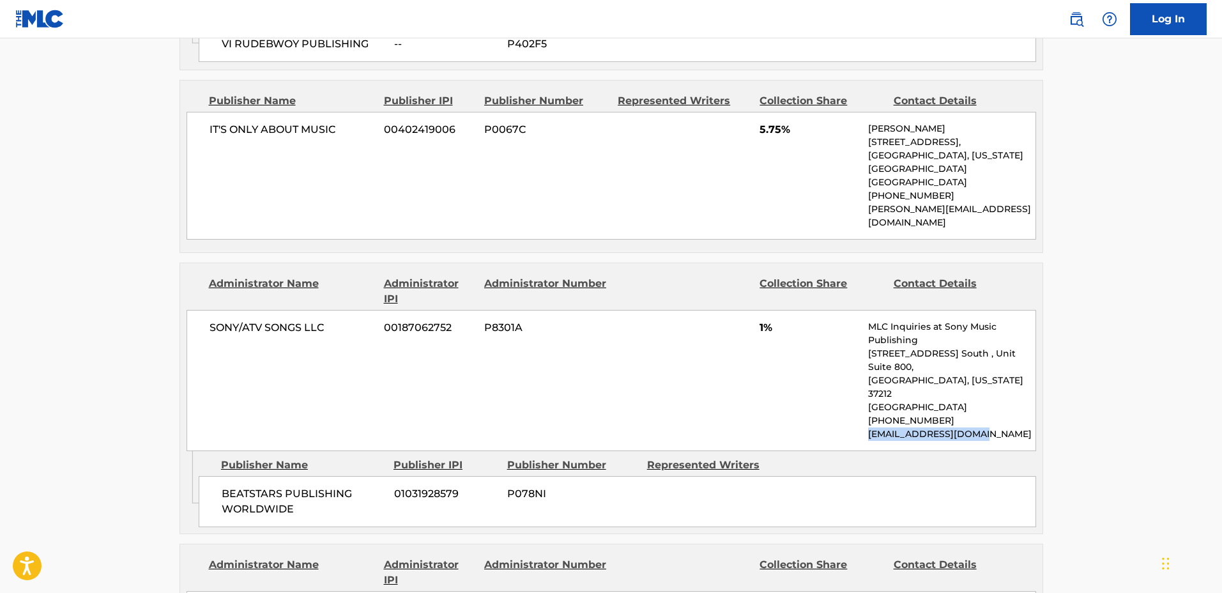
drag, startPoint x: 997, startPoint y: 258, endPoint x: 833, endPoint y: 260, distance: 164.1
click at [833, 310] on div "SONY/ATV SONGS LLC 00187062752 P8301A 1% MLC Inquiries at Sony Music Publishing…" at bounding box center [610, 380] width 849 height 141
copy p "info@sonymusicpub.com"
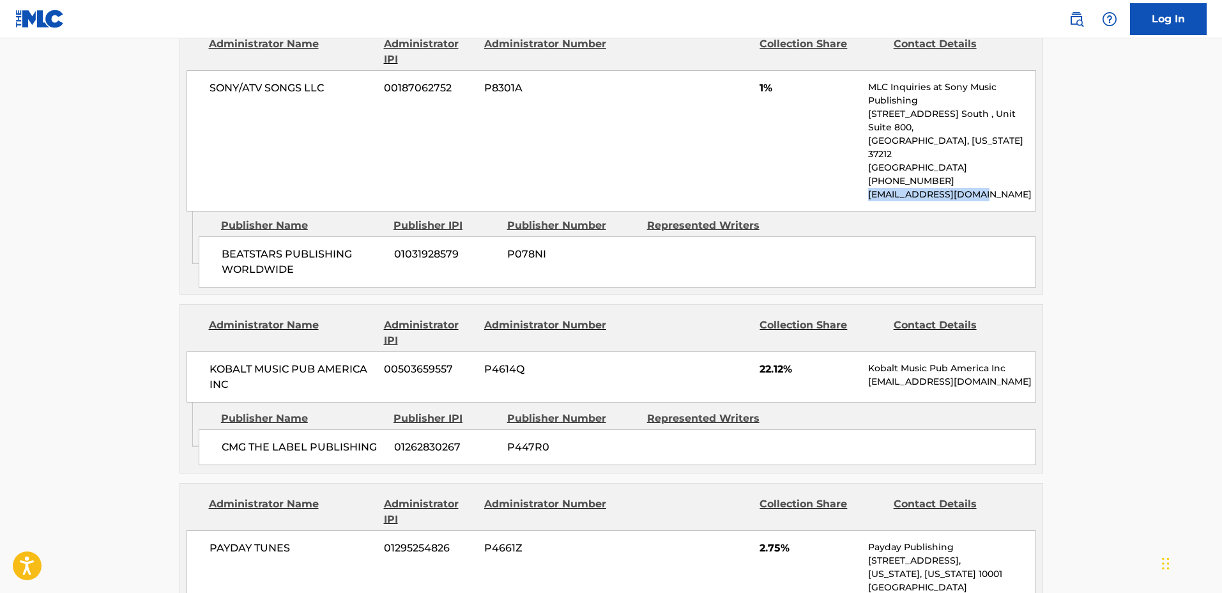
scroll to position [3193, 0]
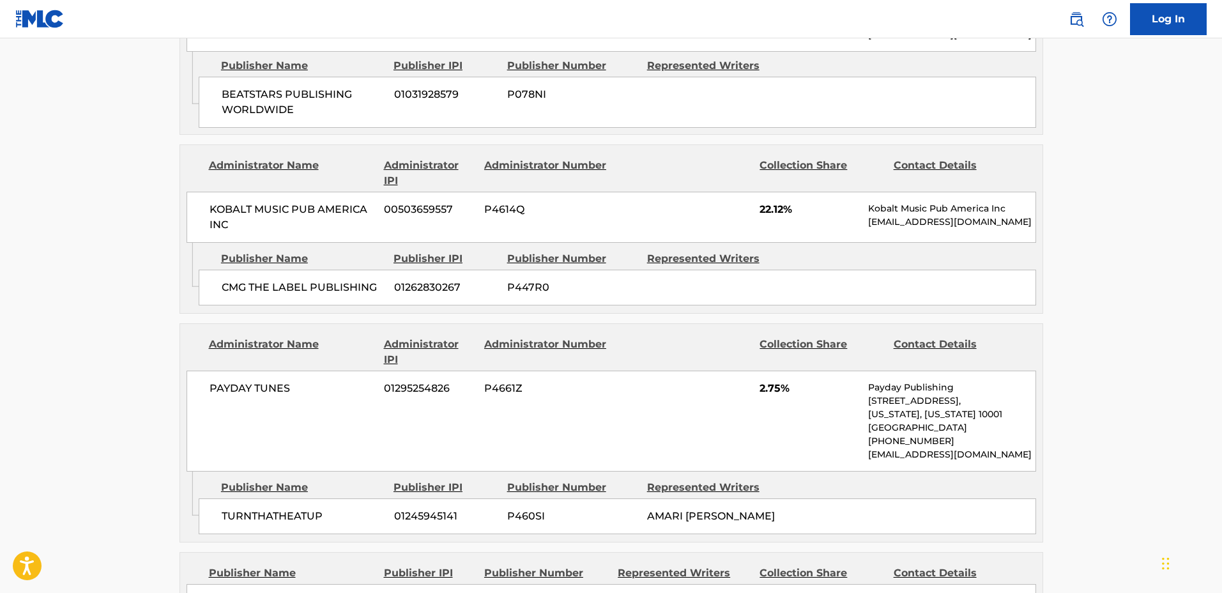
click at [989, 448] on p "padmin@paydaypub.com" at bounding box center [951, 454] width 167 height 13
drag, startPoint x: 996, startPoint y: 278, endPoint x: 858, endPoint y: 281, distance: 138.6
click at [858, 370] on div "PAYDAY TUNES 01295254826 P4661Z 2.75% Payday Publishing 137 W 25TH ST, Unit FLO…" at bounding box center [610, 420] width 849 height 101
copy p "padmin@paydaypub.com"
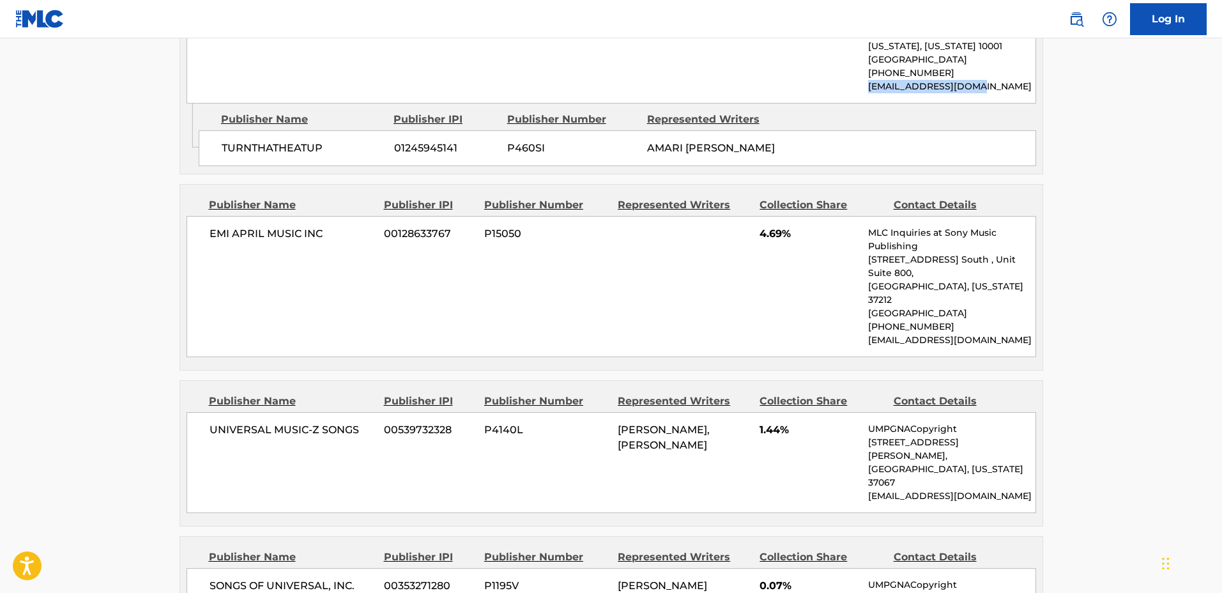
scroll to position [3592, 0]
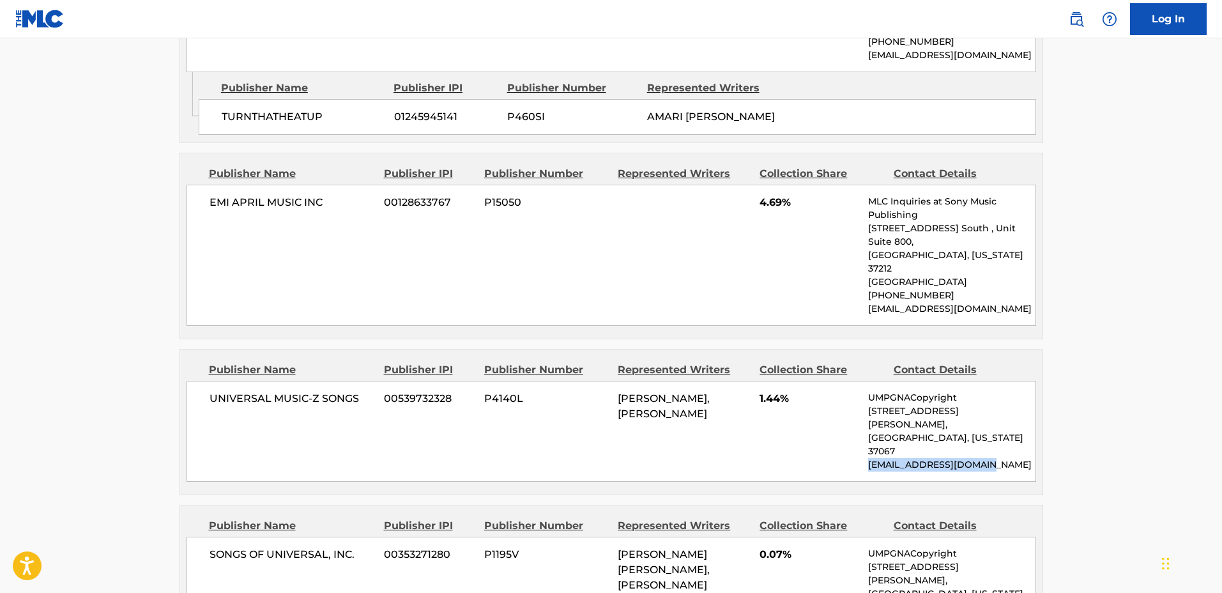
drag, startPoint x: 1006, startPoint y: 237, endPoint x: 863, endPoint y: 241, distance: 143.1
click at [863, 381] on div "UNIVERSAL MUSIC-Z SONGS 00539732328 P4140L TENINA STEVENS, EARL T STEVENS 1.44%…" at bounding box center [610, 431] width 849 height 101
copy p "NACopyright@umusic.com"
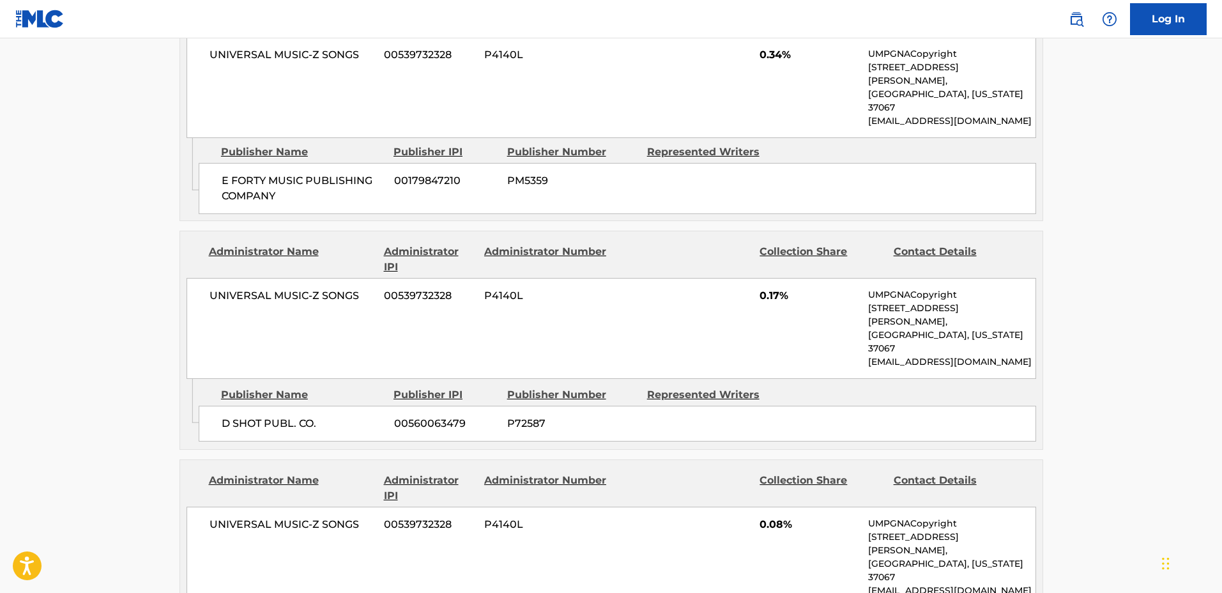
scroll to position [4789, 0]
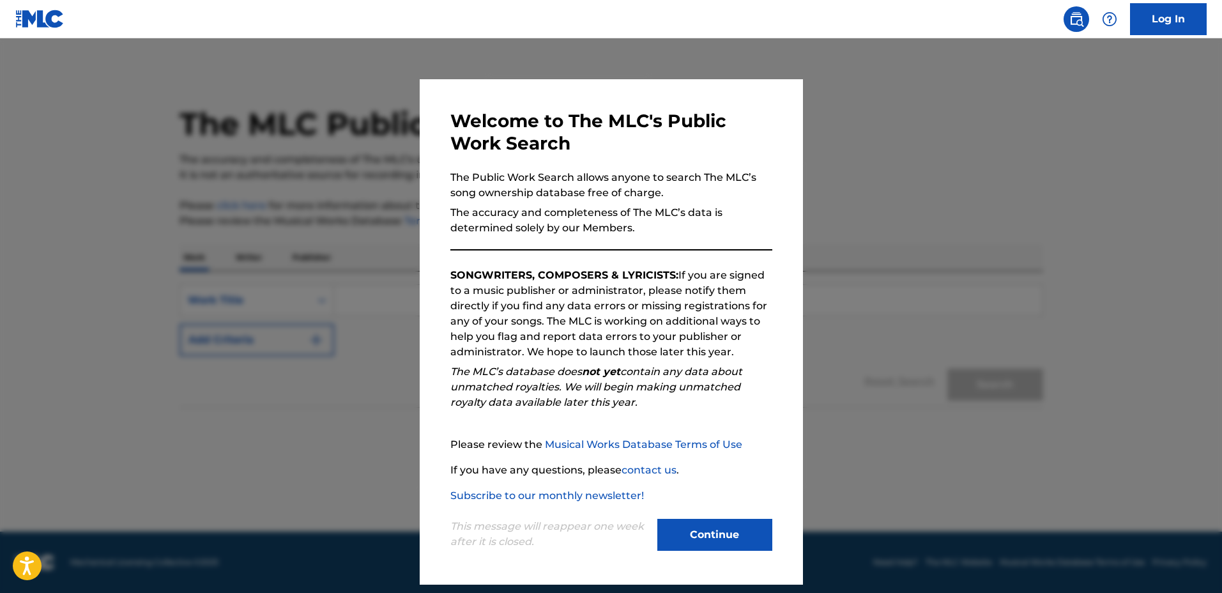
drag, startPoint x: 957, startPoint y: 241, endPoint x: 804, endPoint y: 305, distance: 165.8
click at [955, 241] on div at bounding box center [611, 334] width 1222 height 593
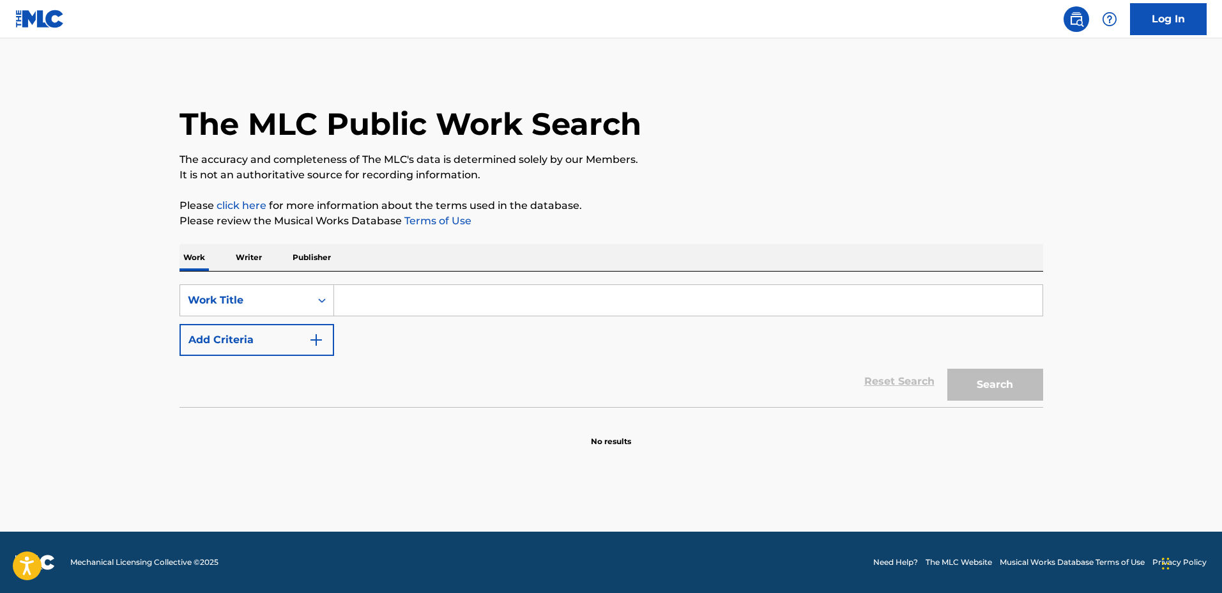
click at [804, 305] on input "Search Form" at bounding box center [688, 300] width 708 height 31
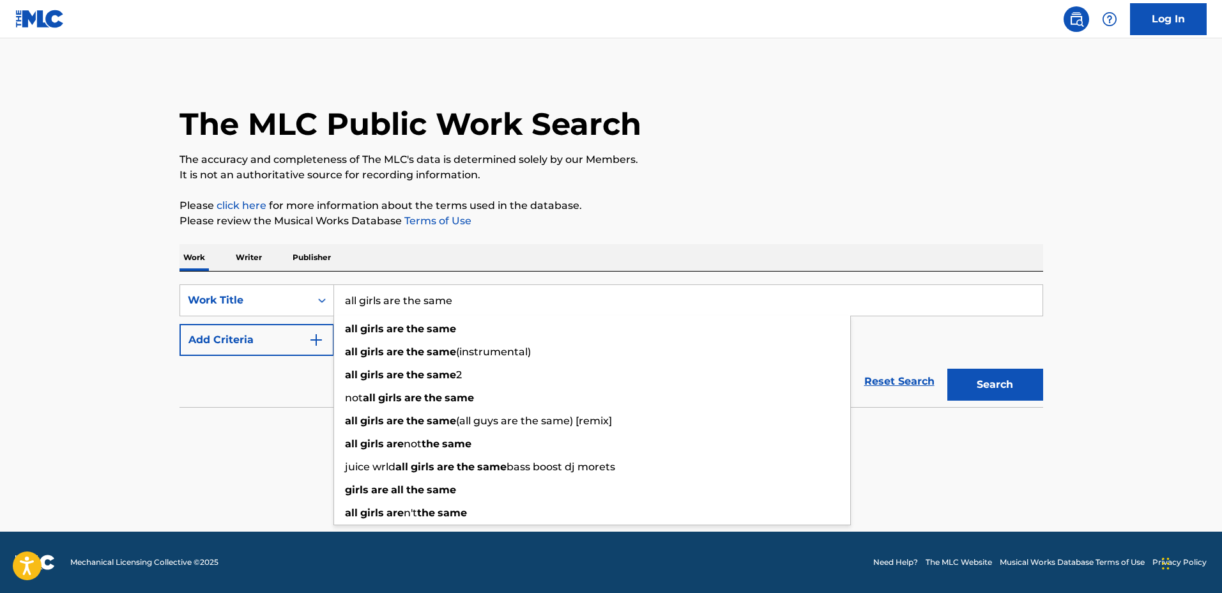
type input "all girls are the same"
click at [316, 327] on button "Add Criteria" at bounding box center [256, 340] width 155 height 32
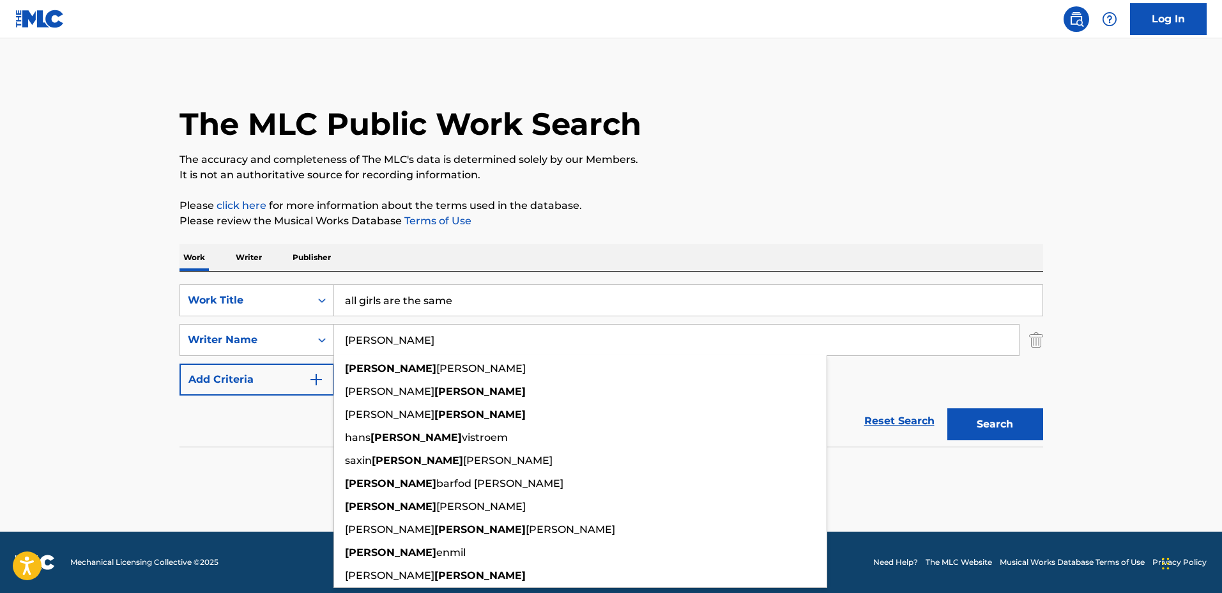
type input "[PERSON_NAME]"
click at [947, 408] on button "Search" at bounding box center [995, 424] width 96 height 32
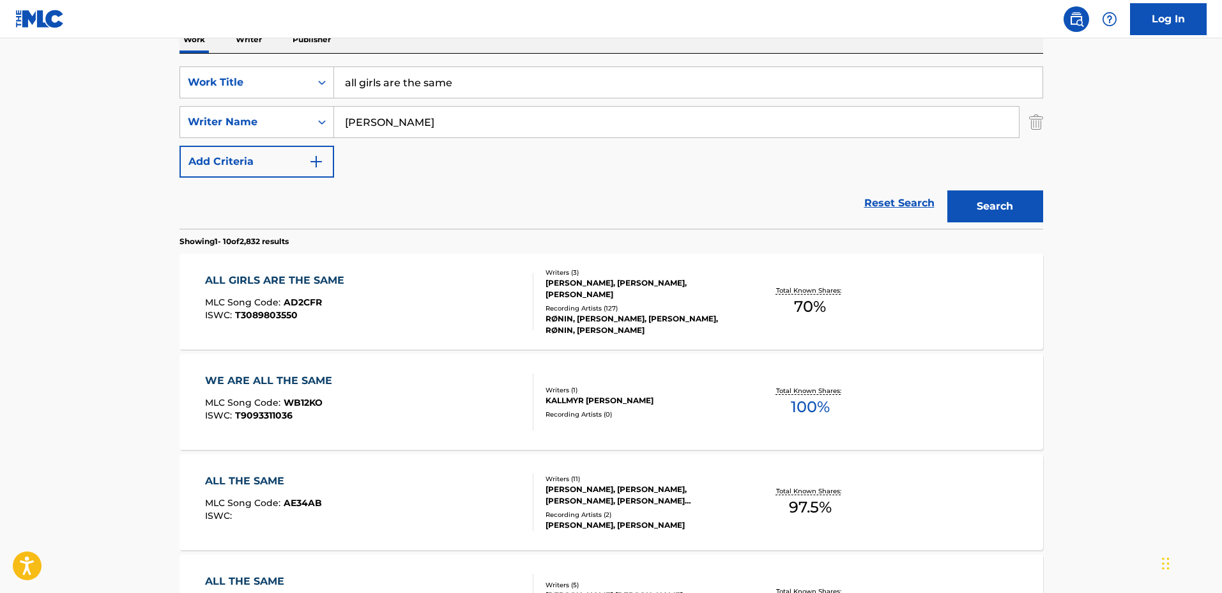
scroll to position [239, 0]
